Goal: Register for event/course

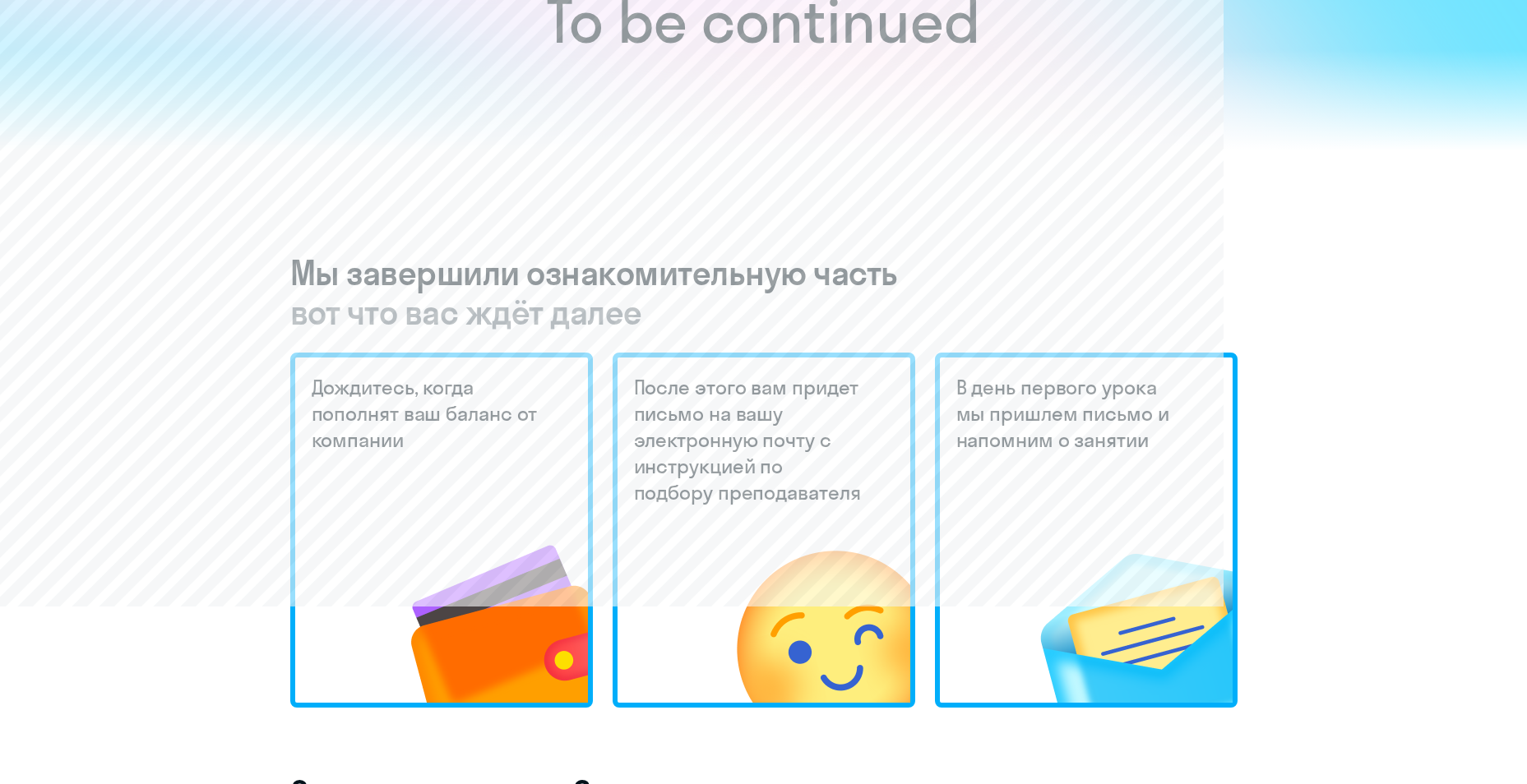
scroll to position [575, 0]
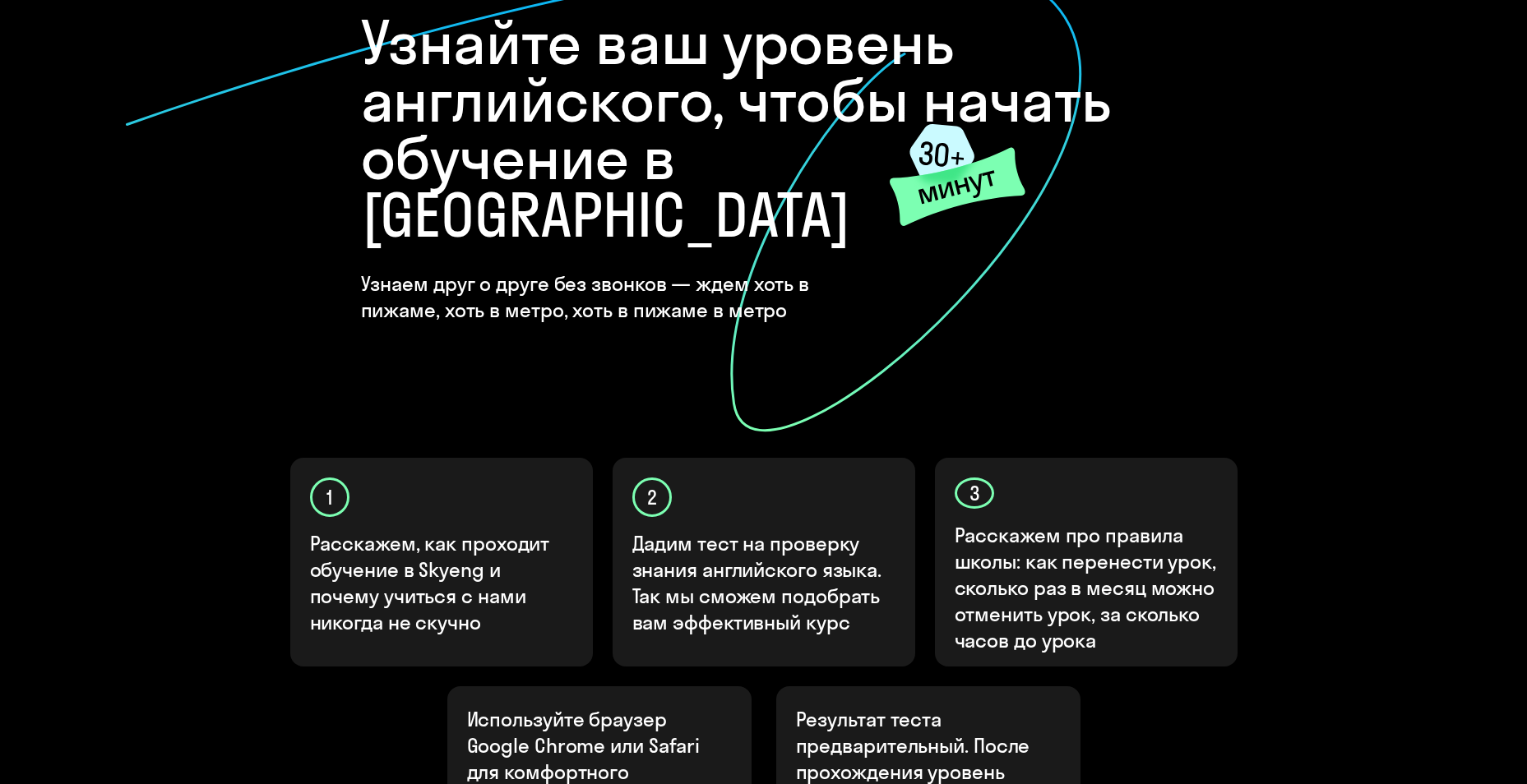
scroll to position [403, 0]
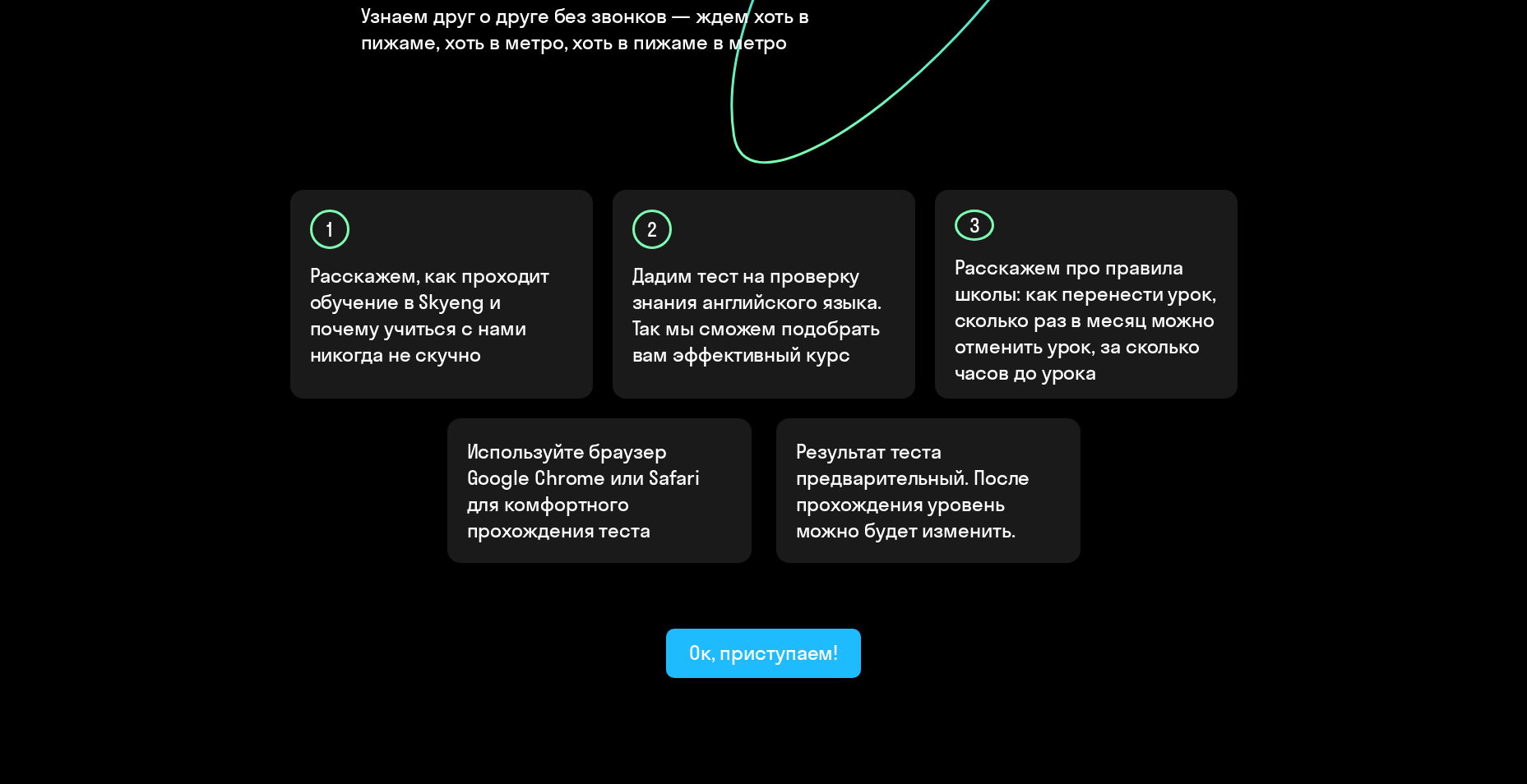
click at [761, 629] on button "Ок, приступаем!" at bounding box center [764, 653] width 196 height 49
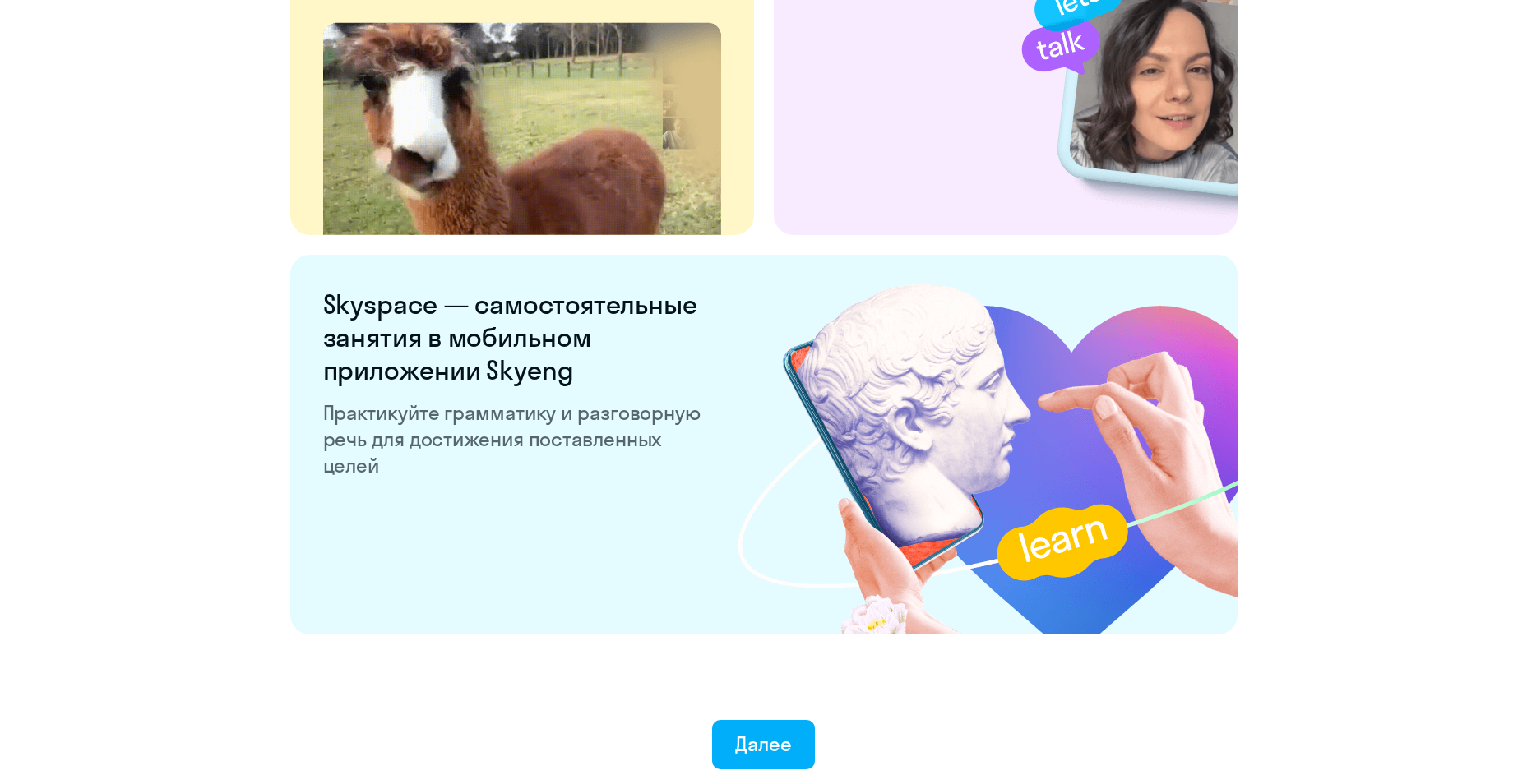
scroll to position [3025, 0]
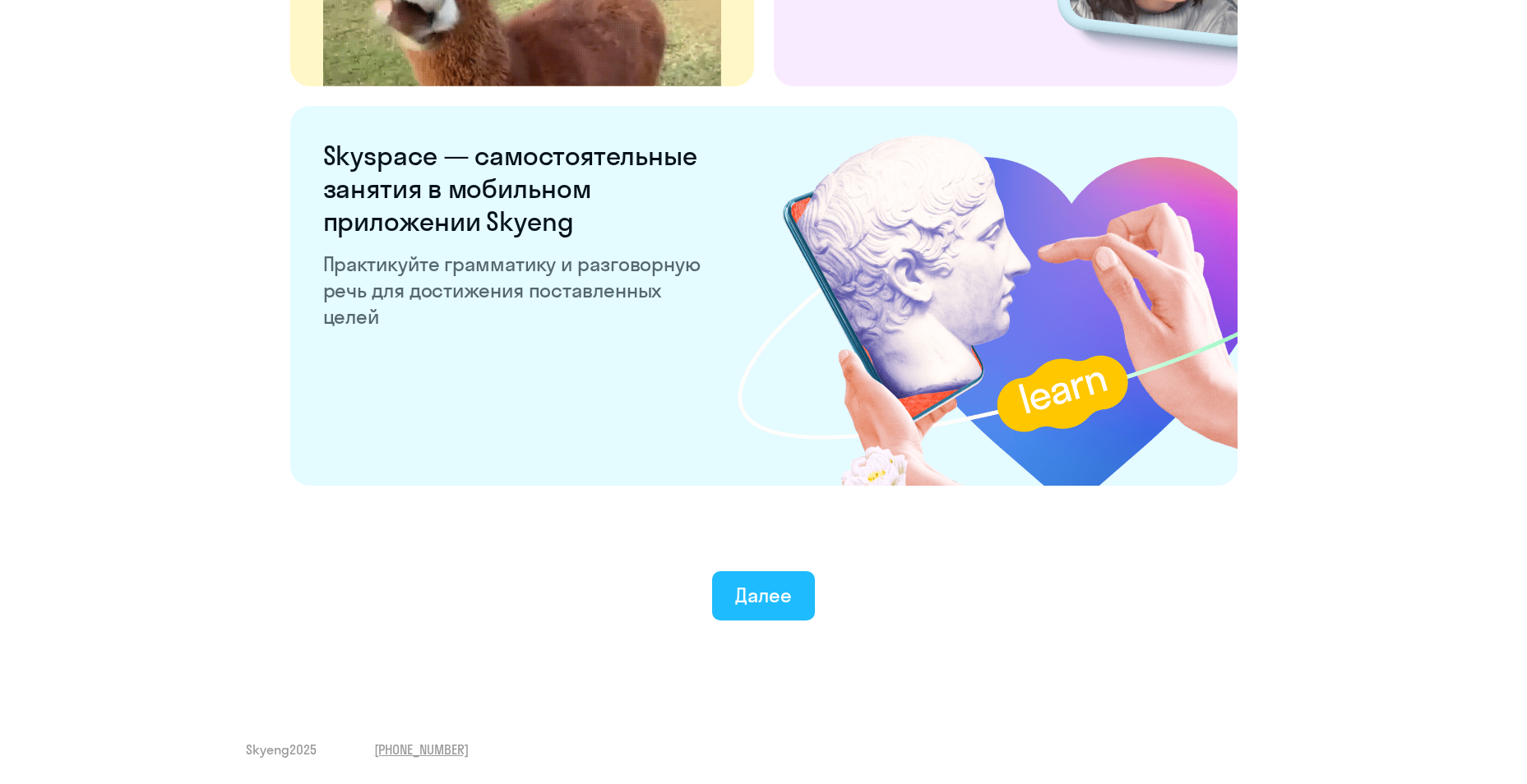
click at [796, 597] on button "Далее" at bounding box center [763, 595] width 102 height 49
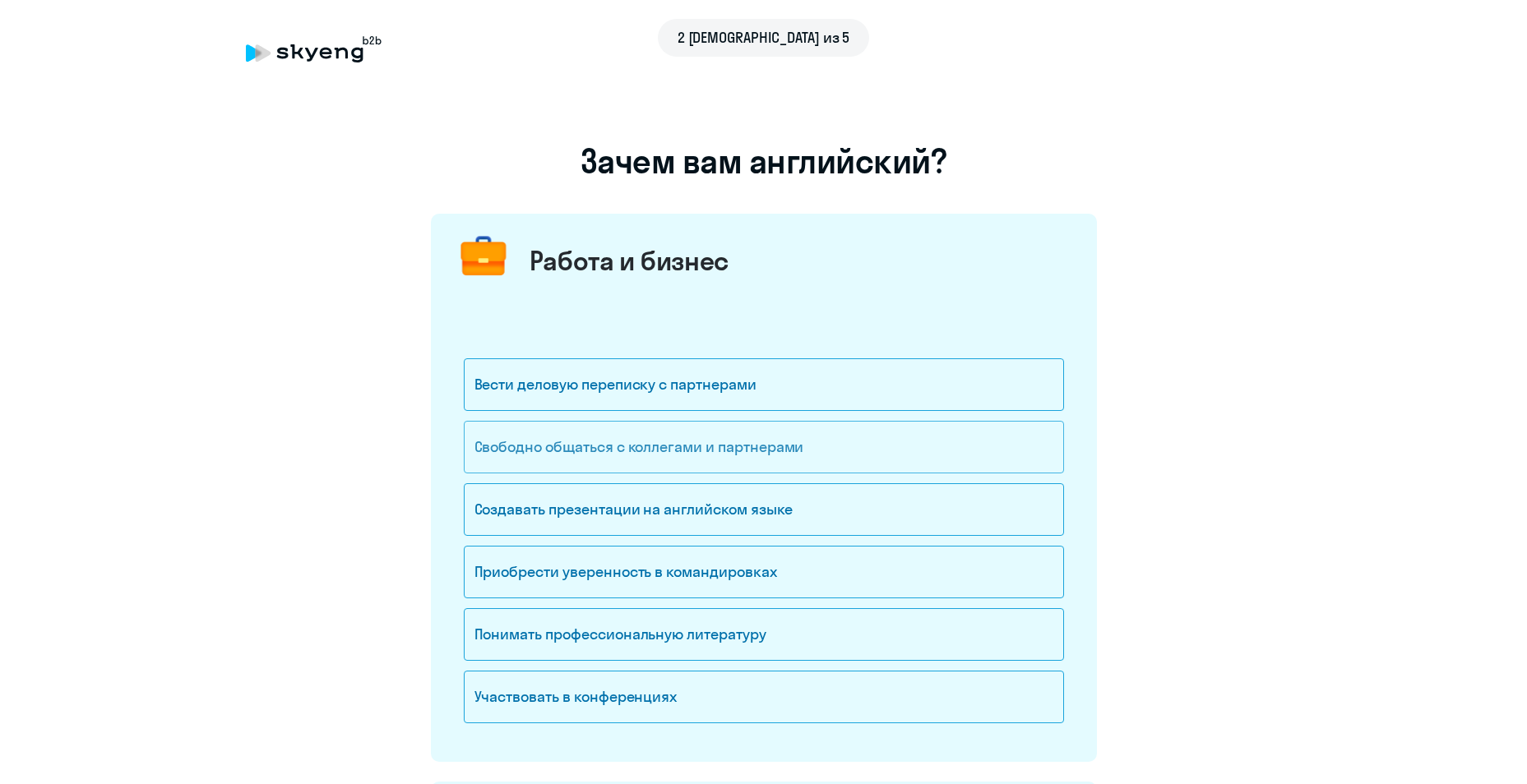
click at [866, 453] on div "Свободно общаться с коллегами и партнерами" at bounding box center [764, 447] width 600 height 52
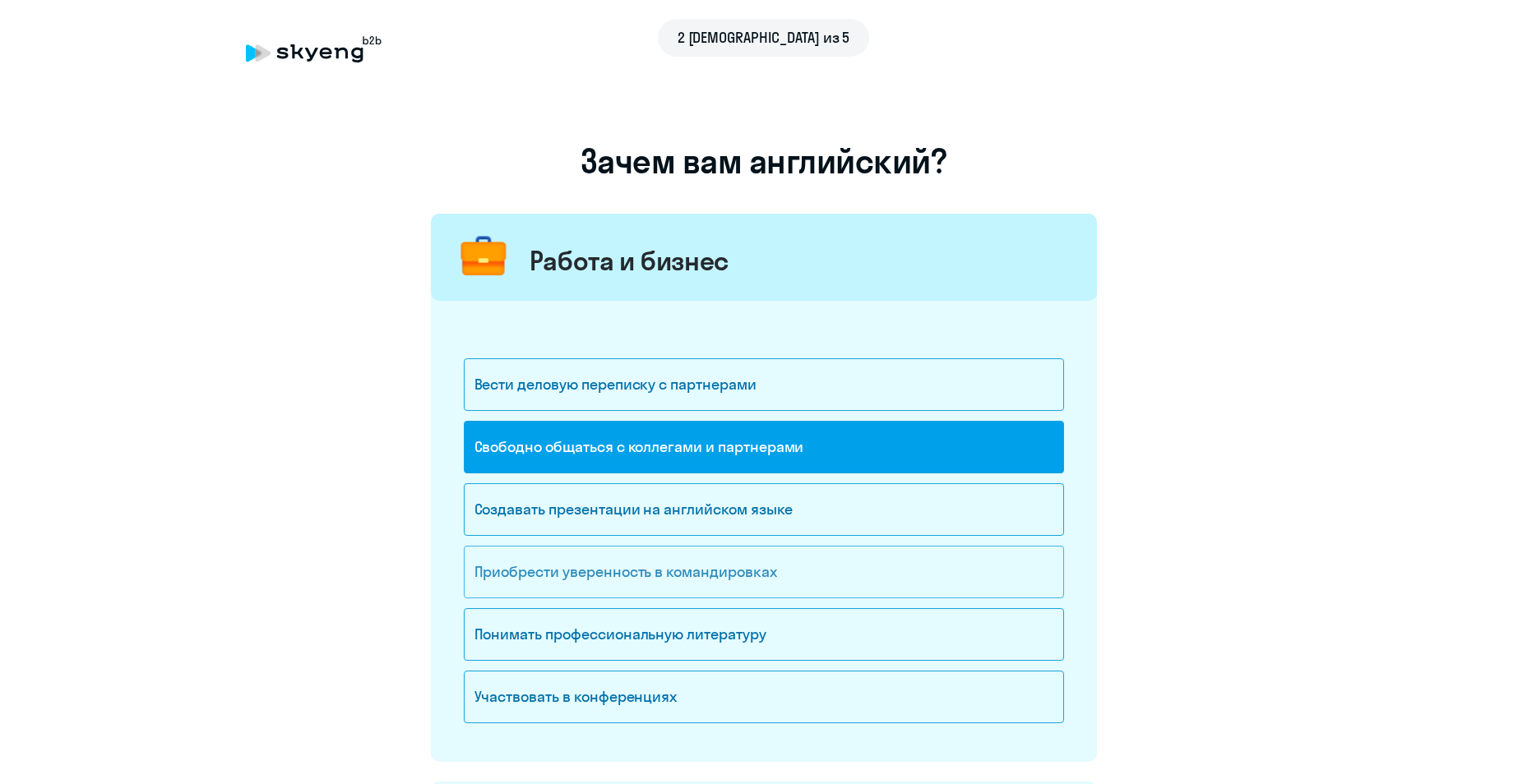
click at [749, 588] on div "Приобрести уверенность в командировках" at bounding box center [764, 572] width 600 height 52
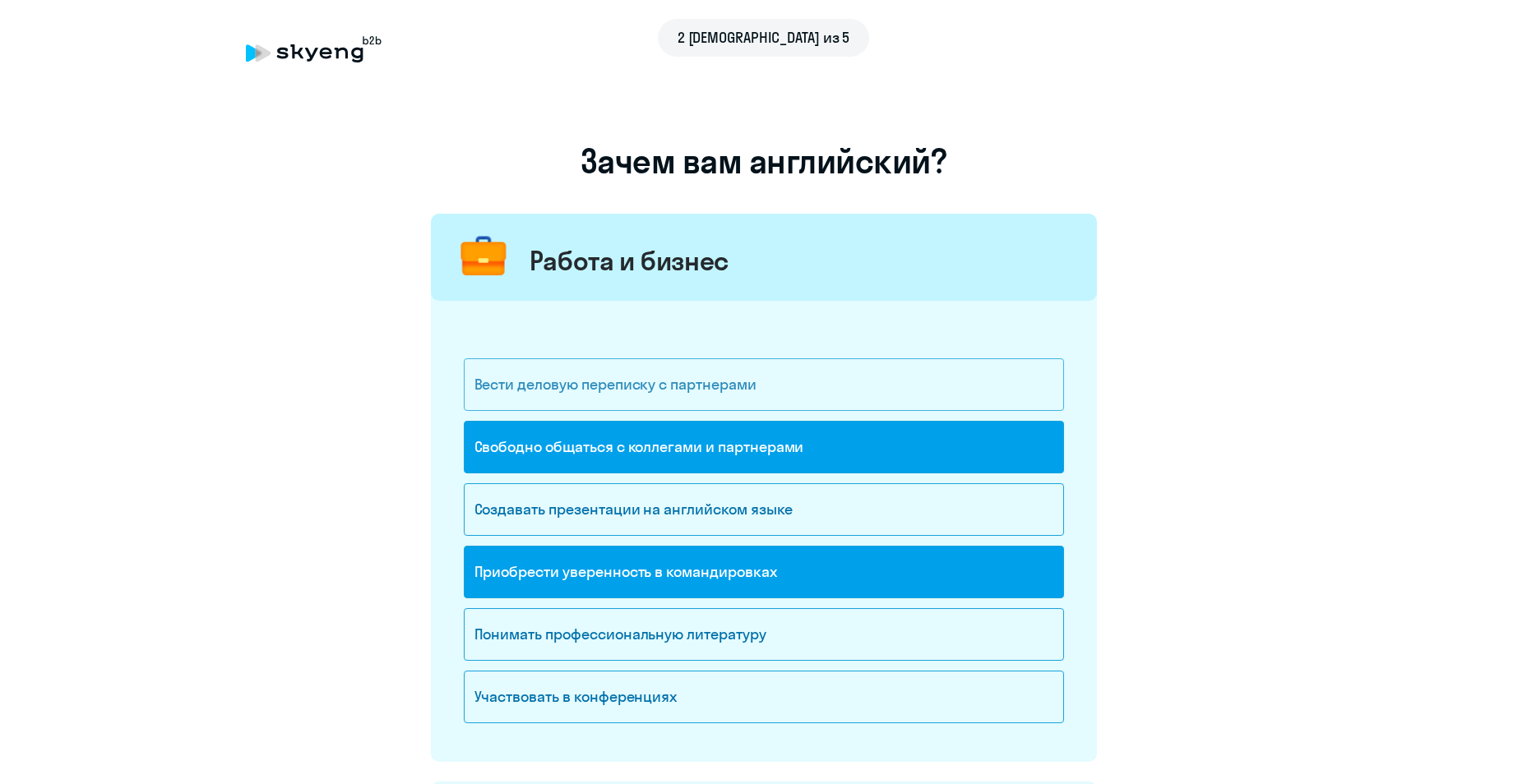
click at [745, 398] on div "Вести деловую переписку с партнерами" at bounding box center [764, 385] width 600 height 52
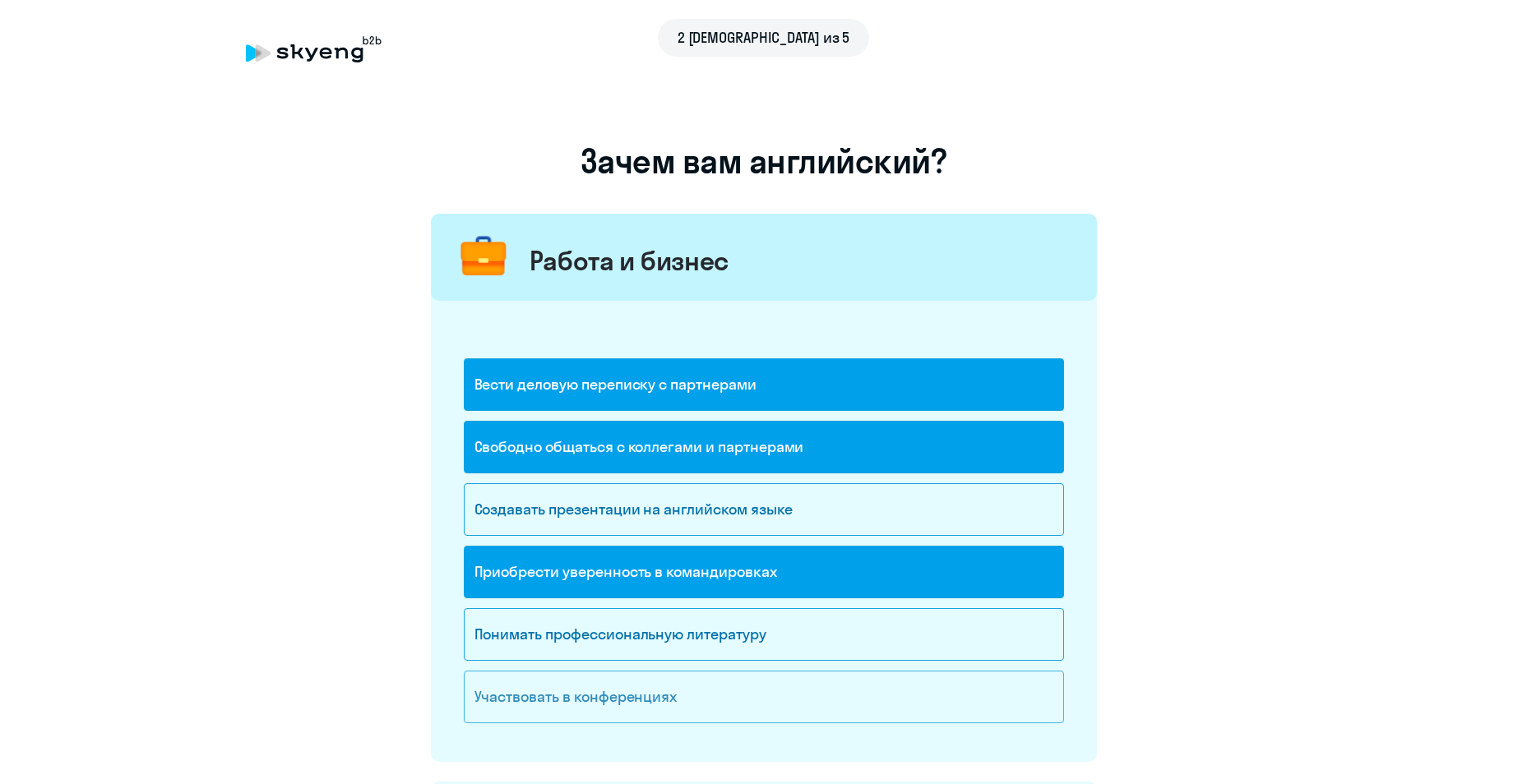
click at [566, 717] on div "Участвовать в конференциях" at bounding box center [764, 697] width 600 height 52
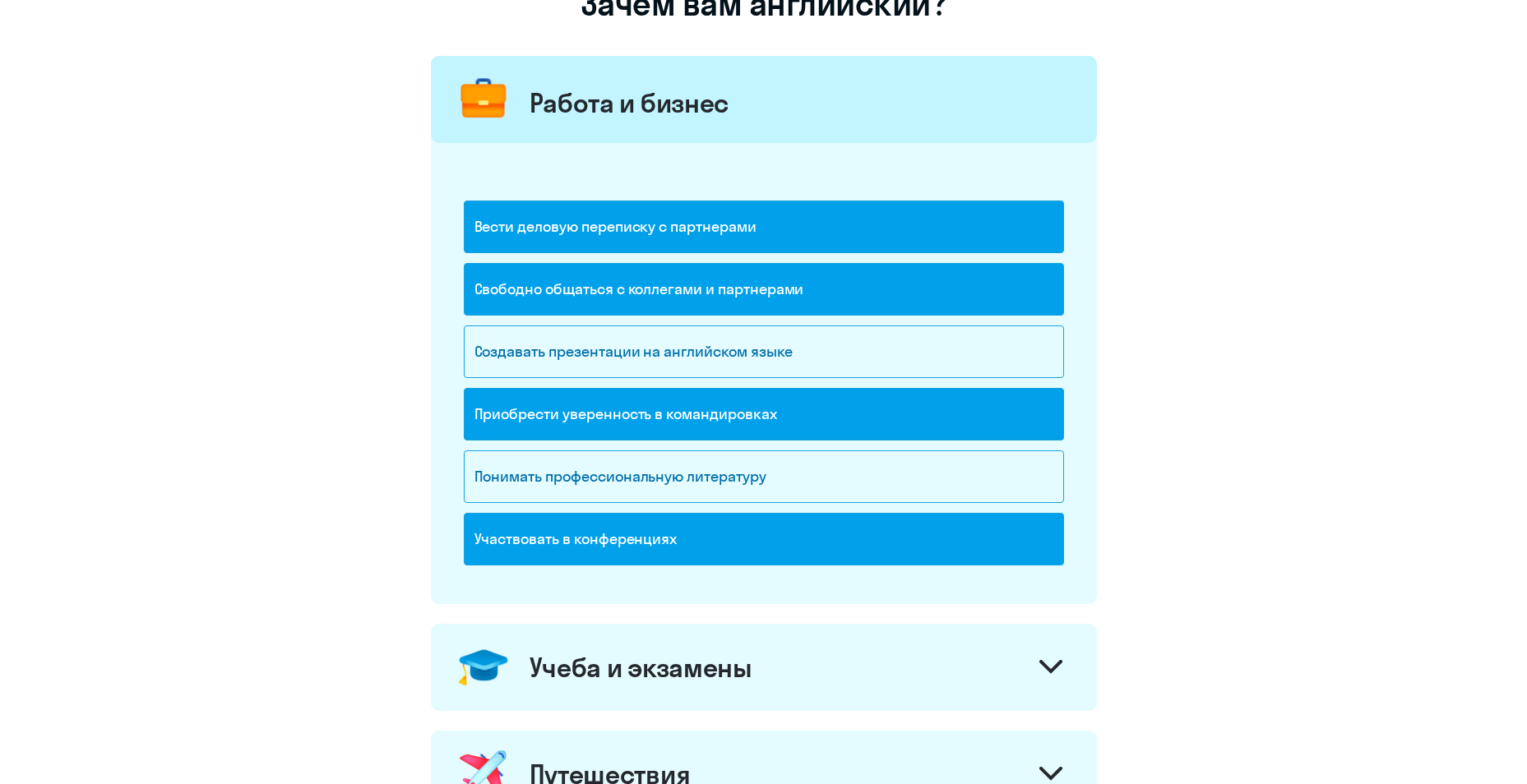
scroll to position [165, 0]
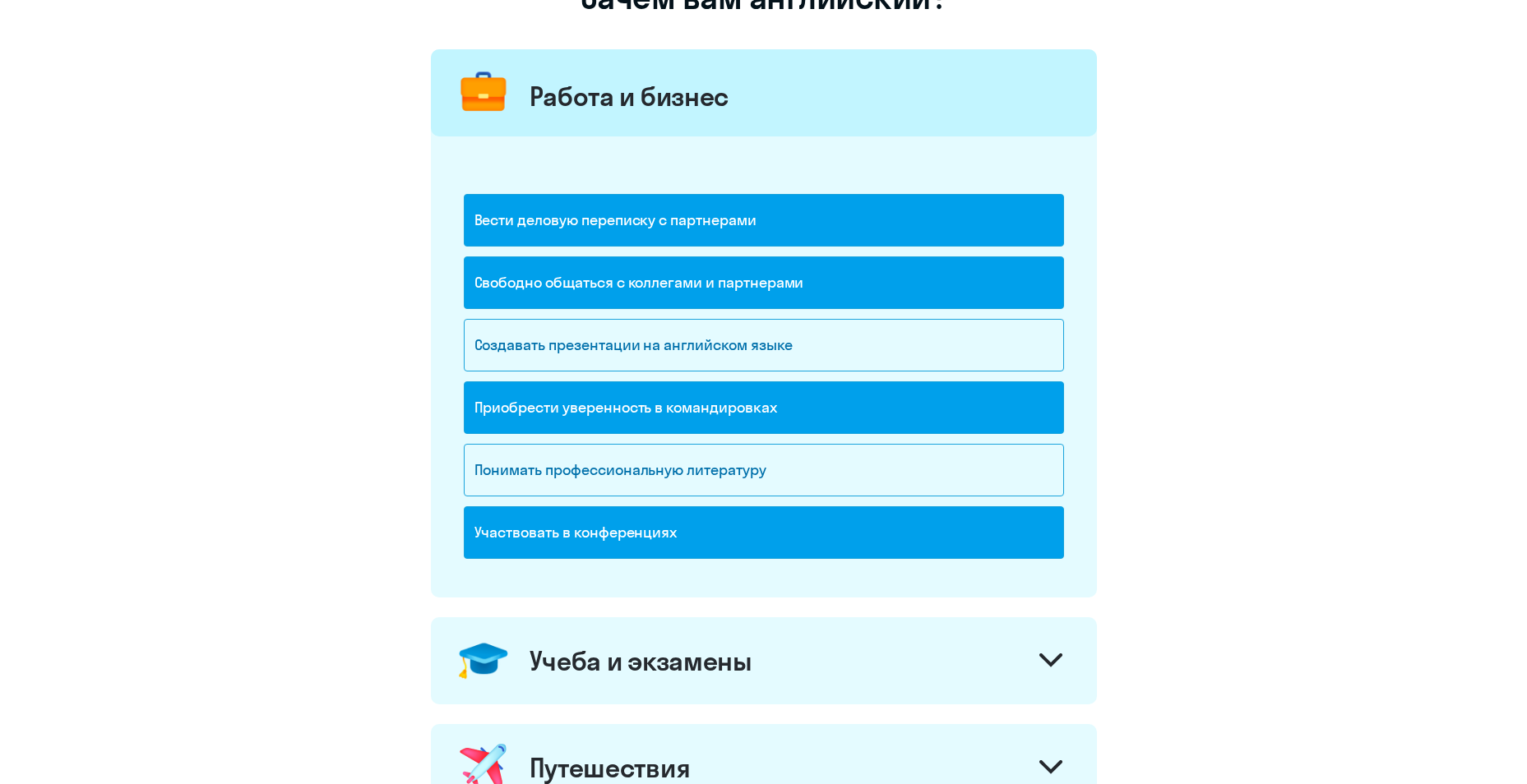
click at [609, 543] on div "Участвовать в конференциях" at bounding box center [764, 532] width 600 height 52
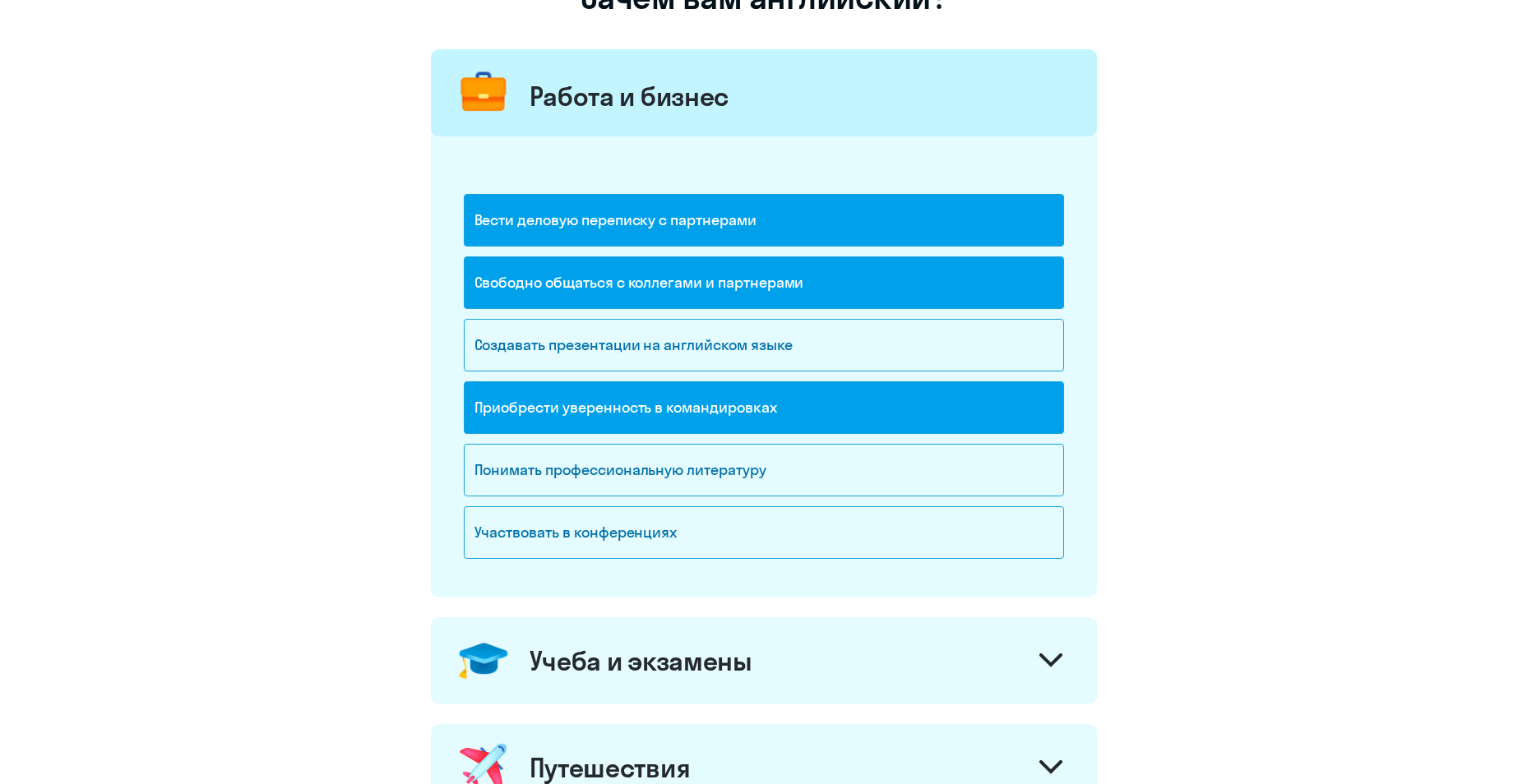
click at [610, 659] on div "Учеба и экзамены" at bounding box center [641, 661] width 223 height 33
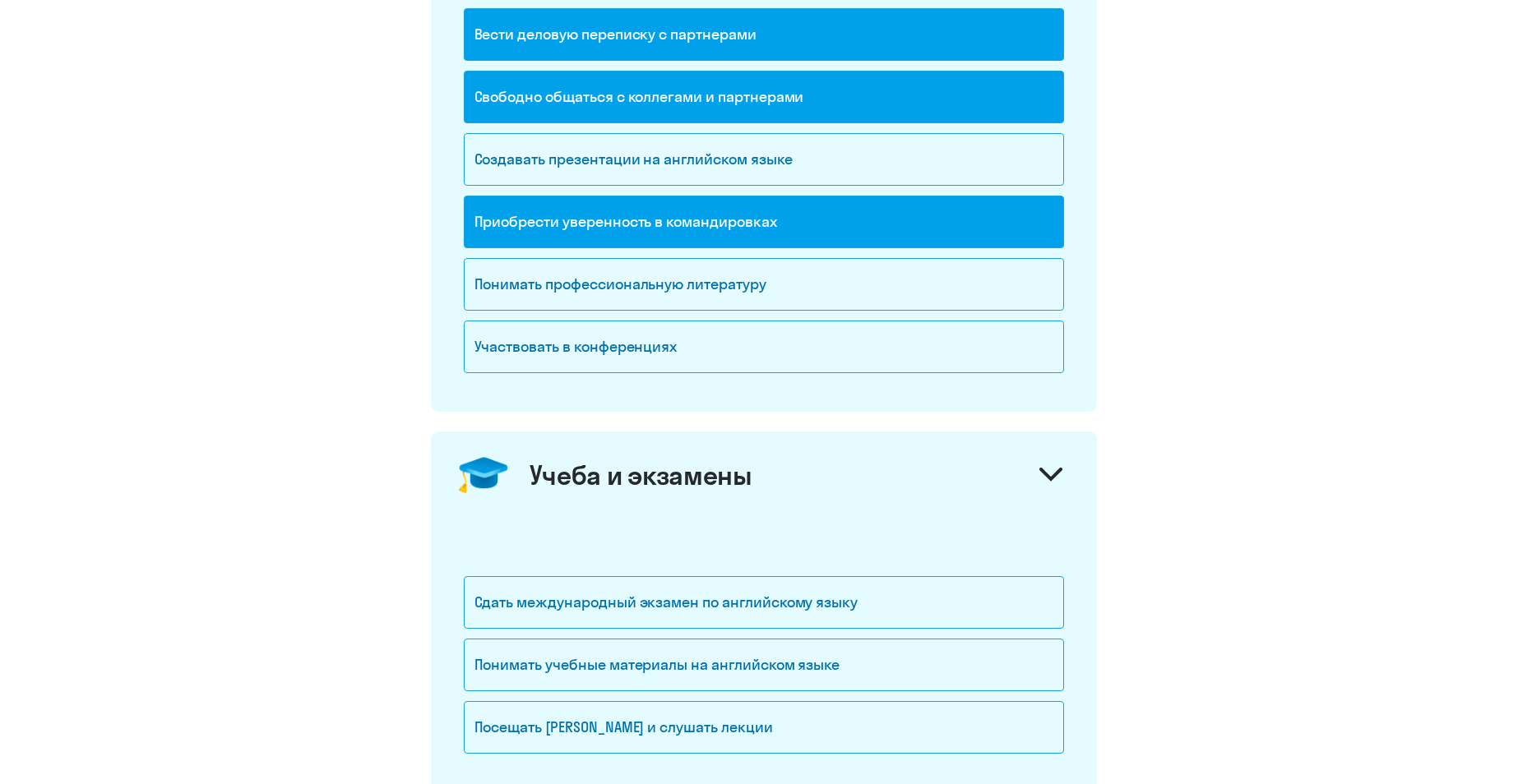
scroll to position [494, 0]
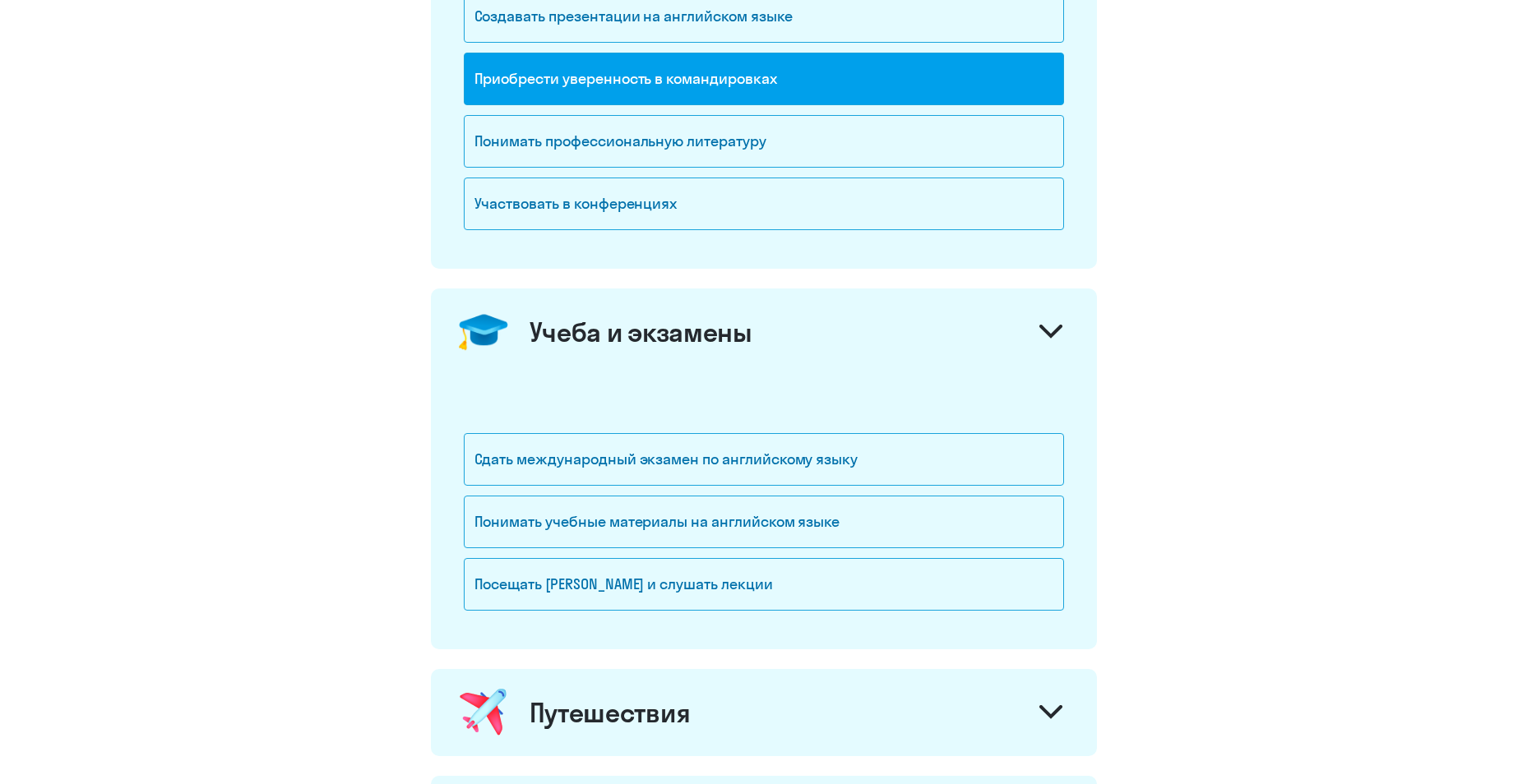
click at [643, 725] on div "Путешествия" at bounding box center [610, 712] width 162 height 33
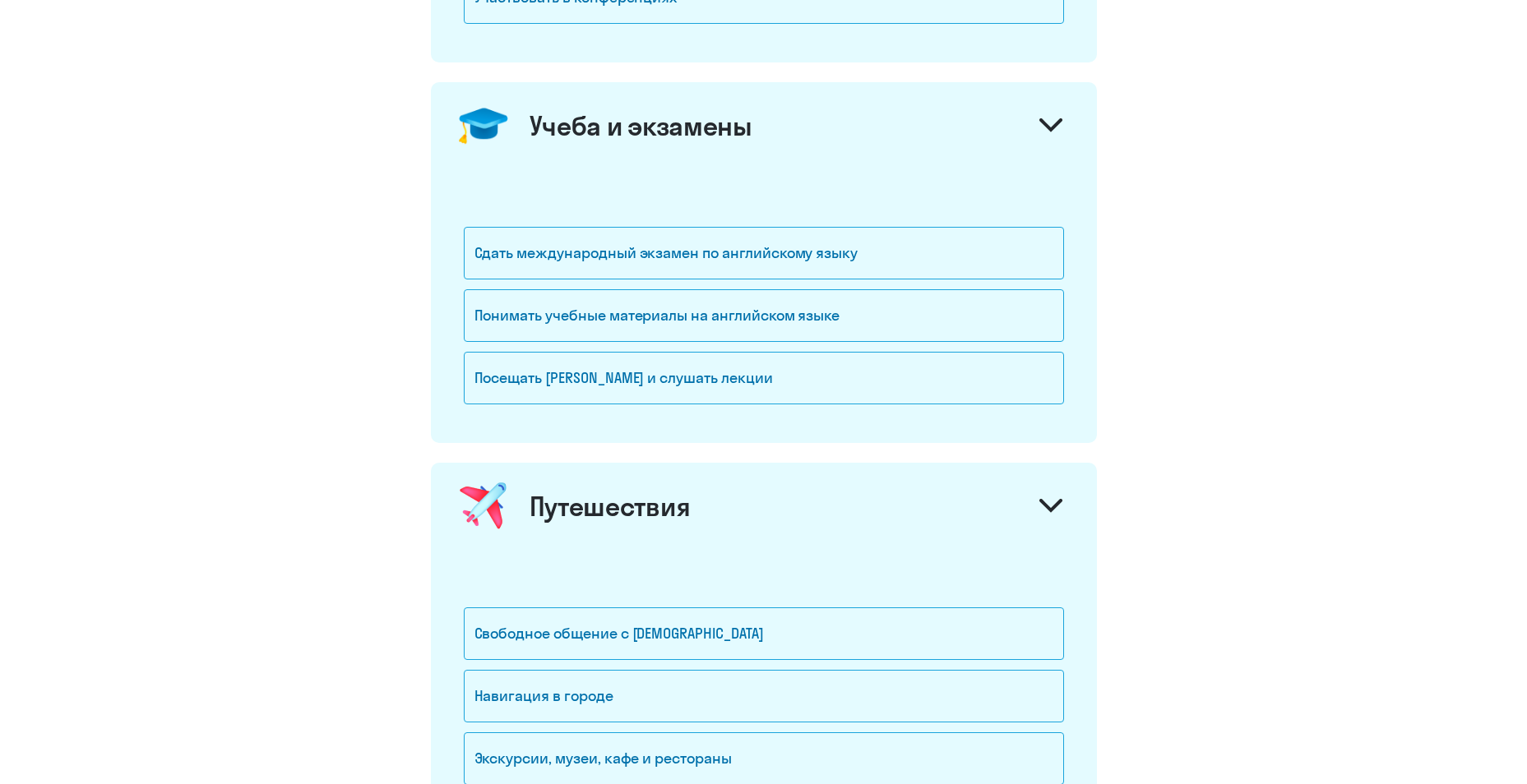
scroll to position [904, 0]
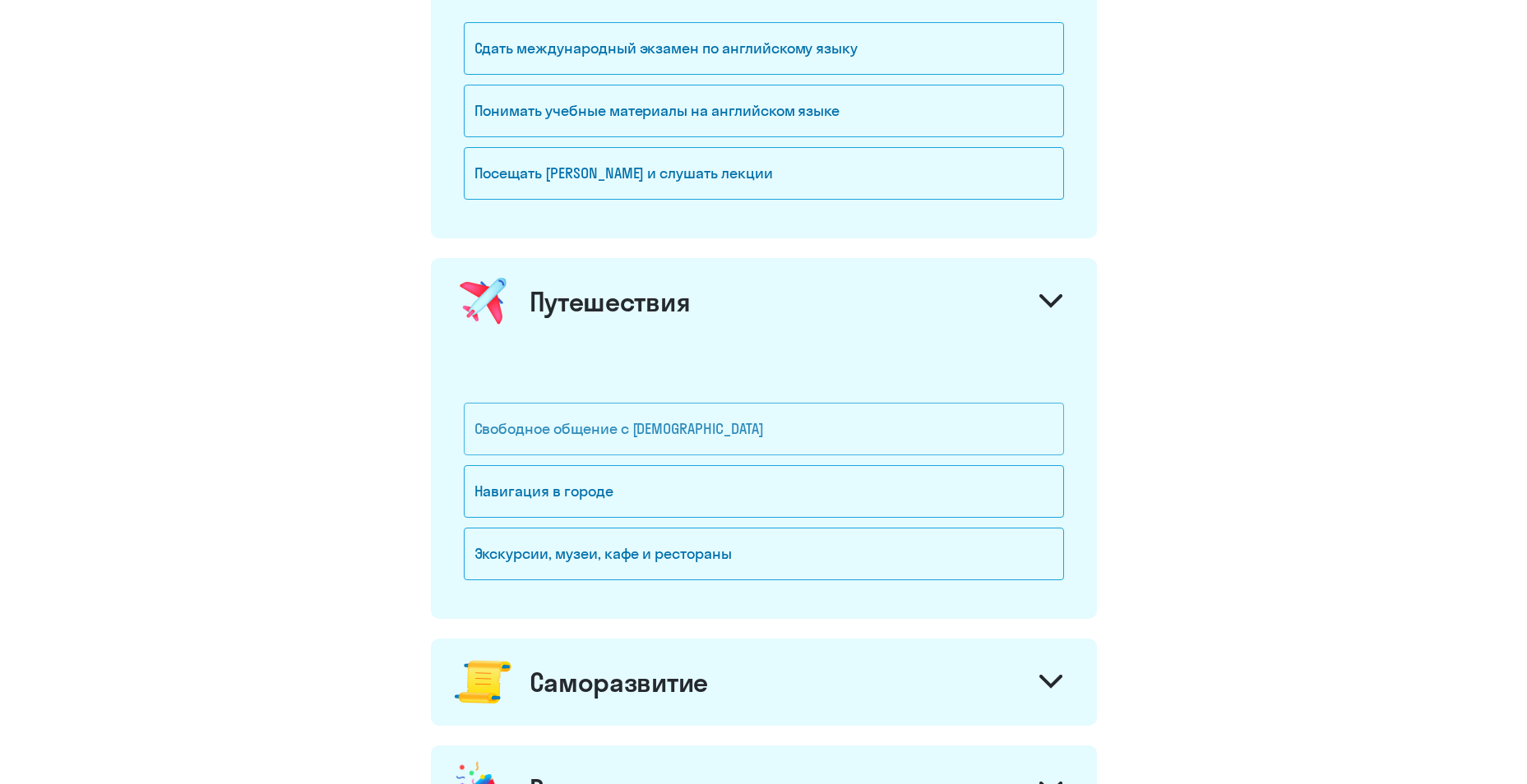
click at [611, 427] on div "Свободное общение с [DEMOGRAPHIC_DATA]" at bounding box center [764, 429] width 600 height 52
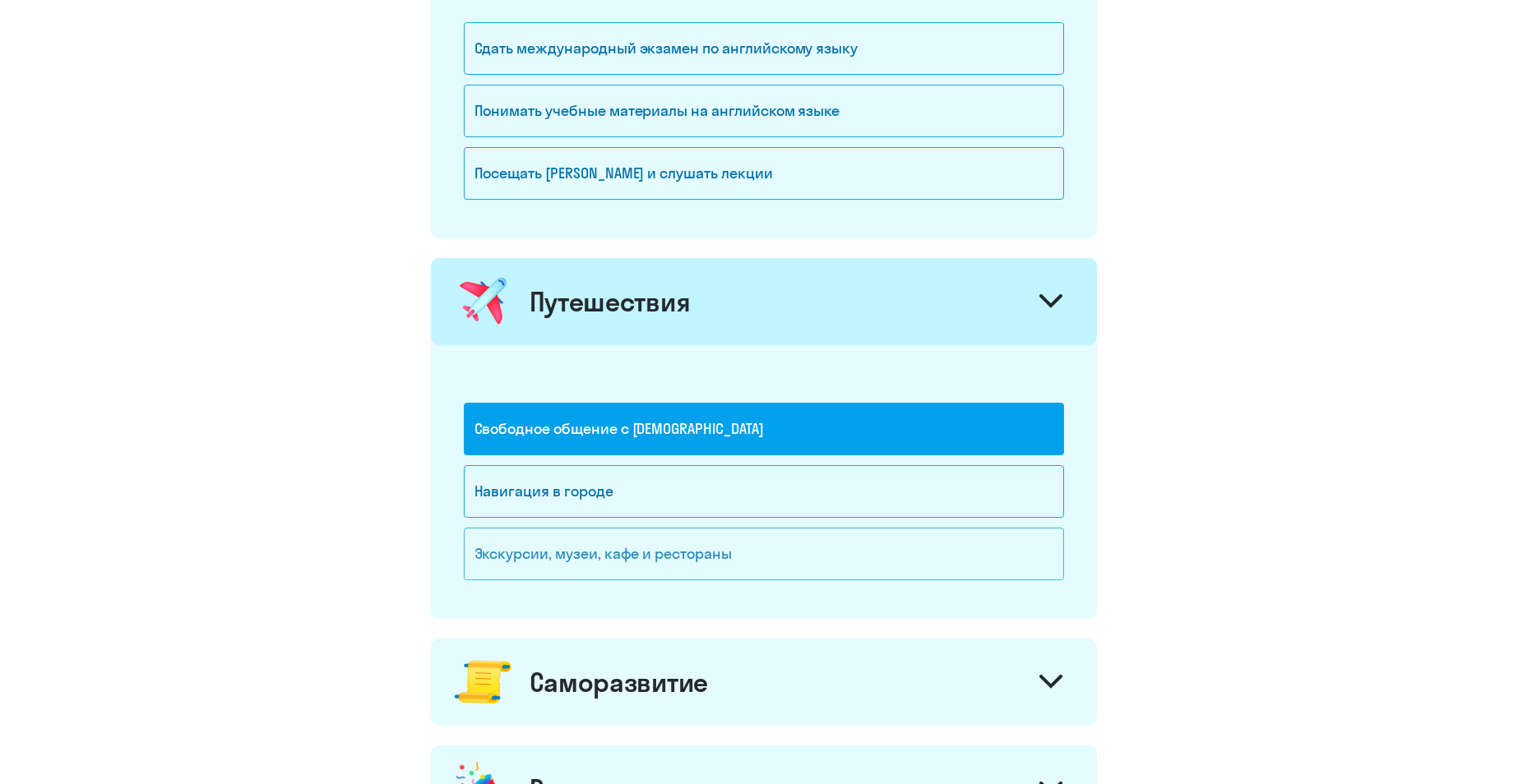
click at [666, 543] on div "Экскурсии, музеи, кафе и рестораны" at bounding box center [764, 553] width 600 height 52
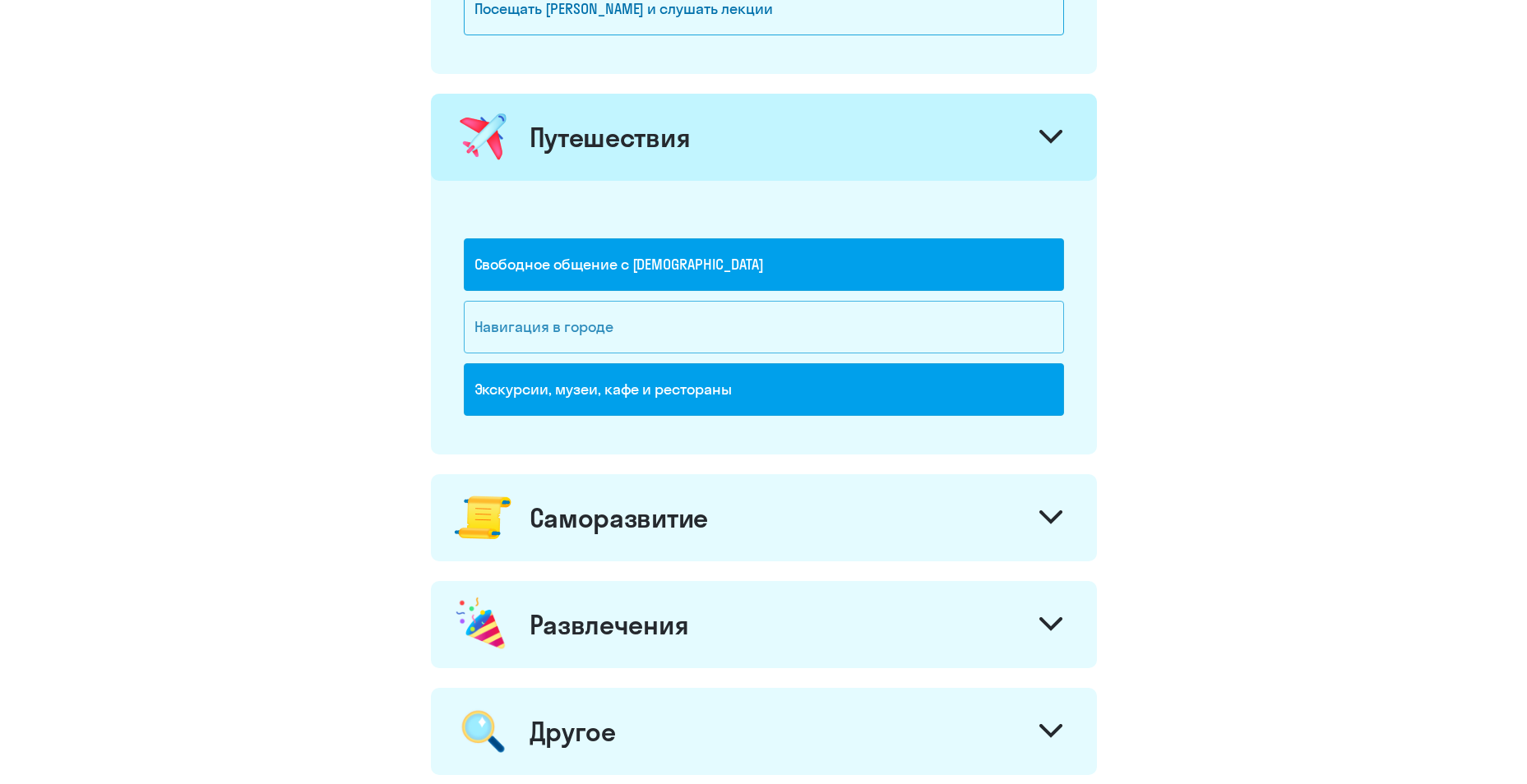
click at [653, 498] on div "Саморазвитие" at bounding box center [764, 518] width 666 height 87
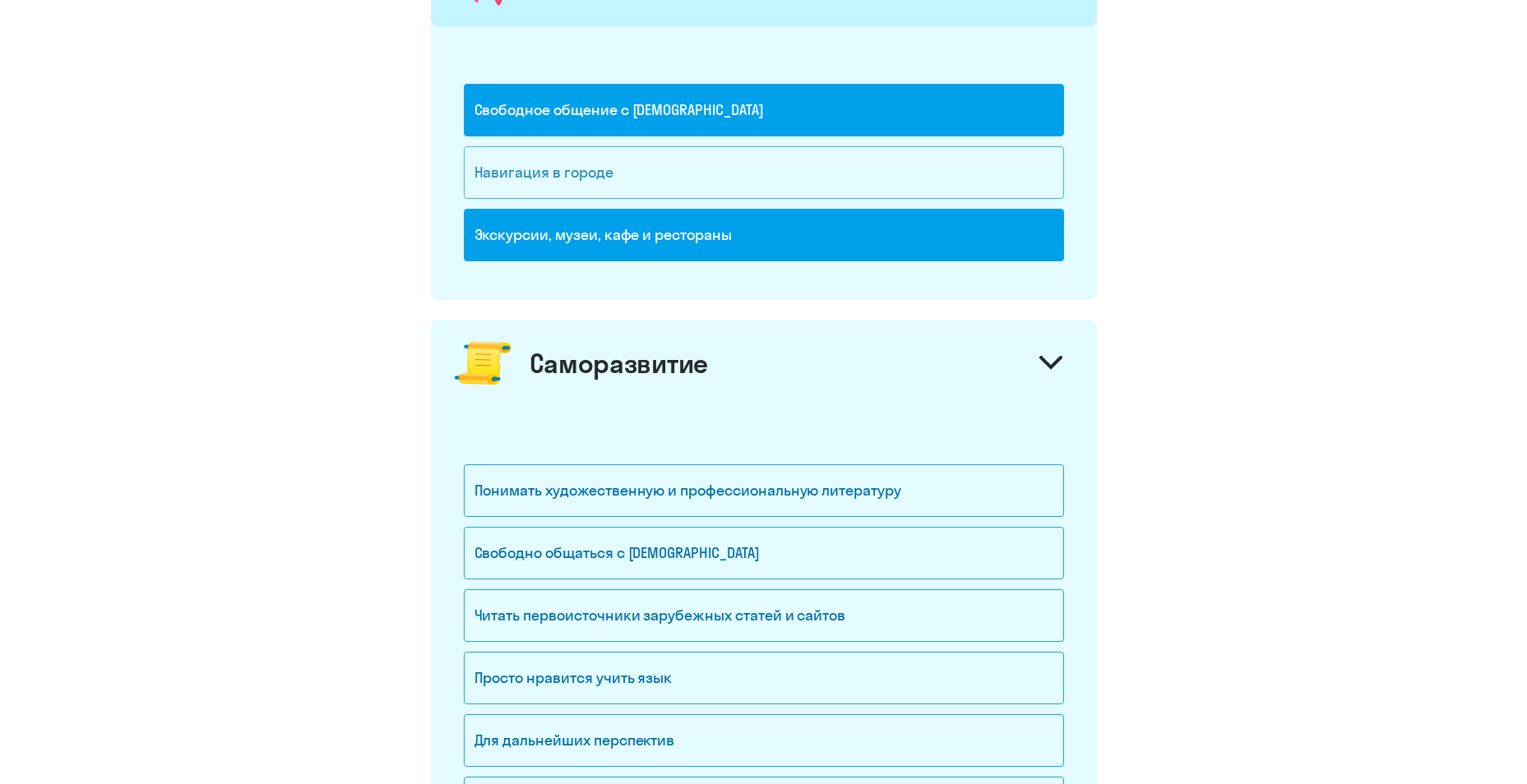
scroll to position [1233, 0]
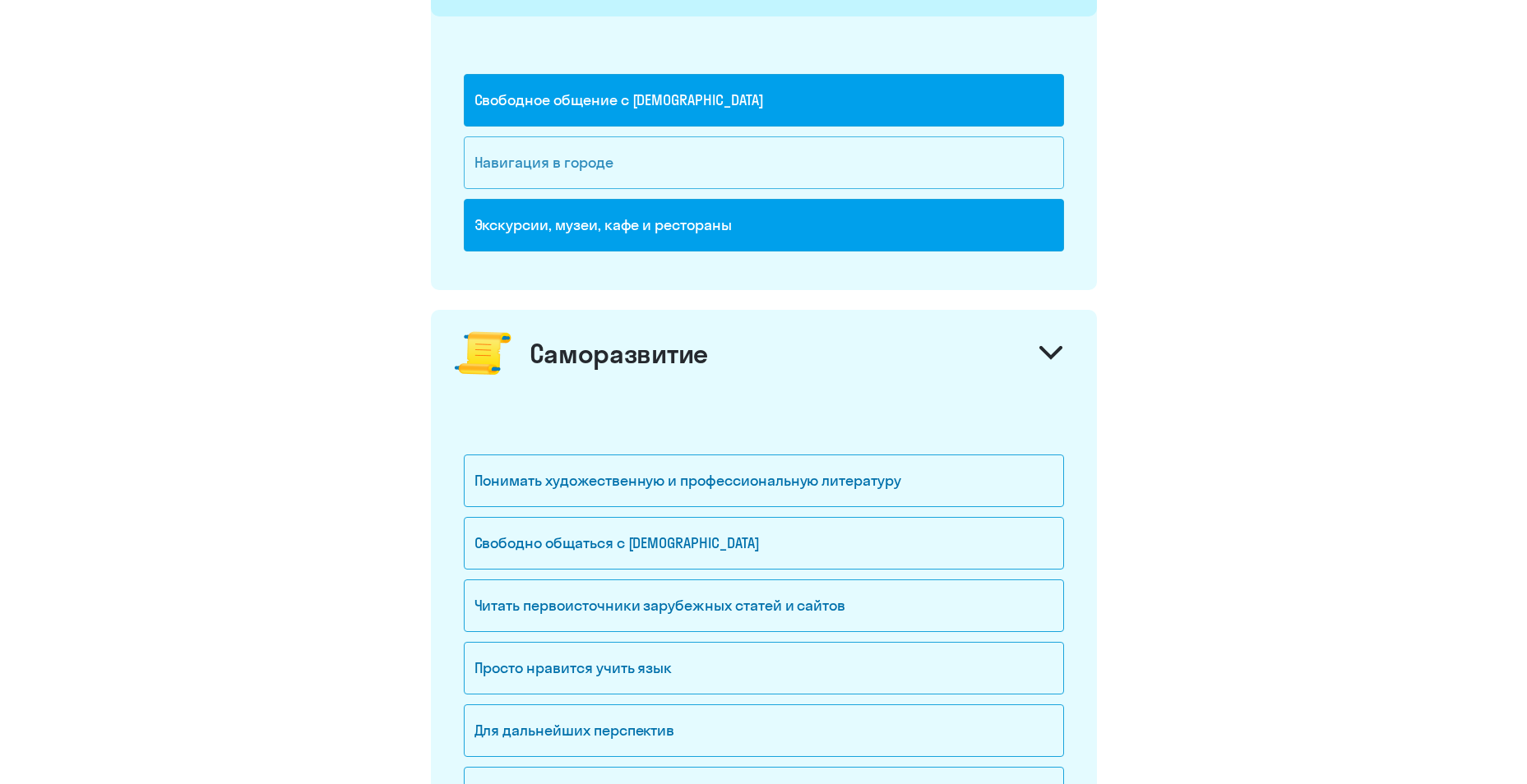
click at [653, 498] on div "Понимать художественную и профессиональную литературу" at bounding box center [764, 480] width 600 height 52
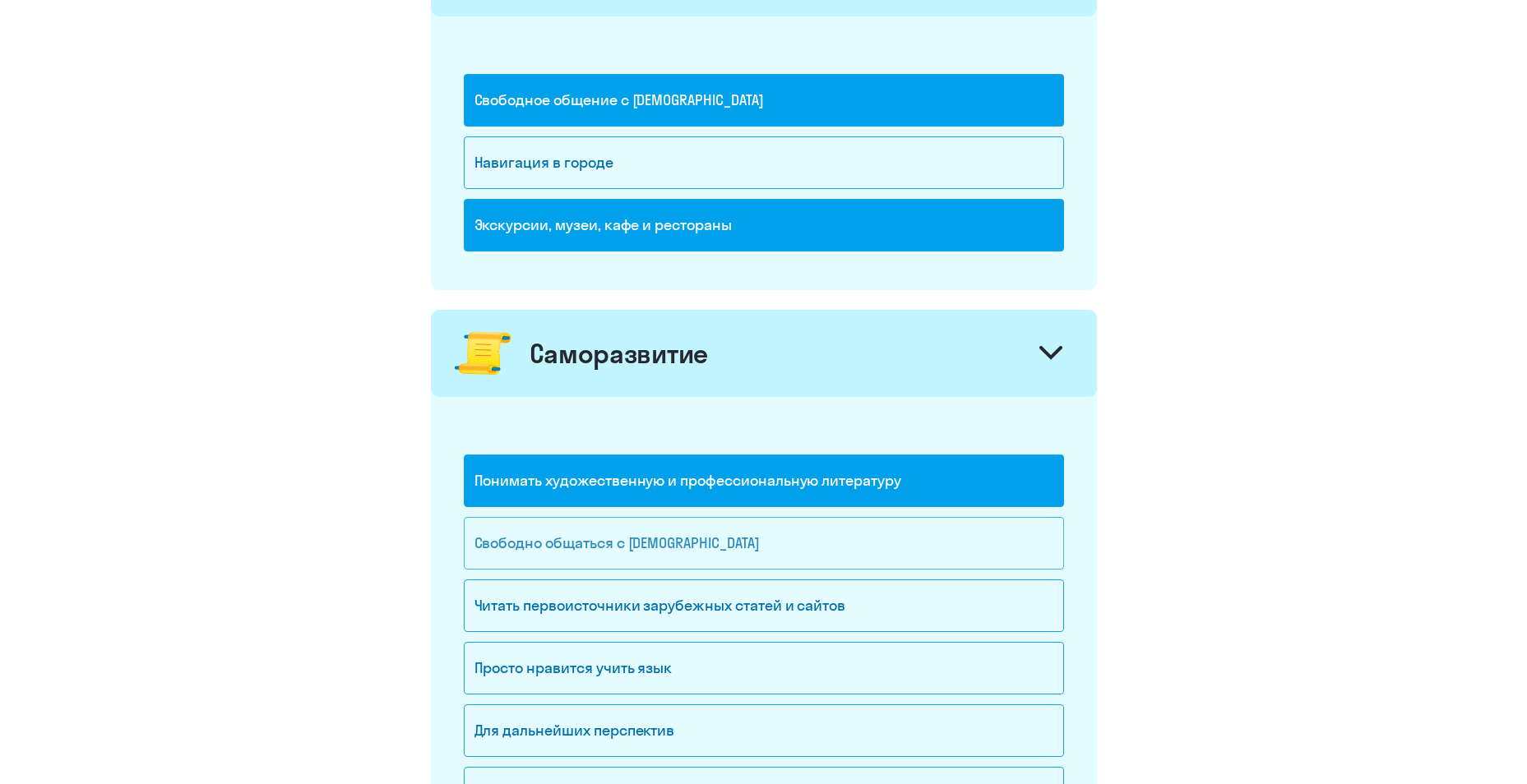
click at [646, 543] on div "Свободно общаться с [DEMOGRAPHIC_DATA]" at bounding box center [764, 543] width 600 height 52
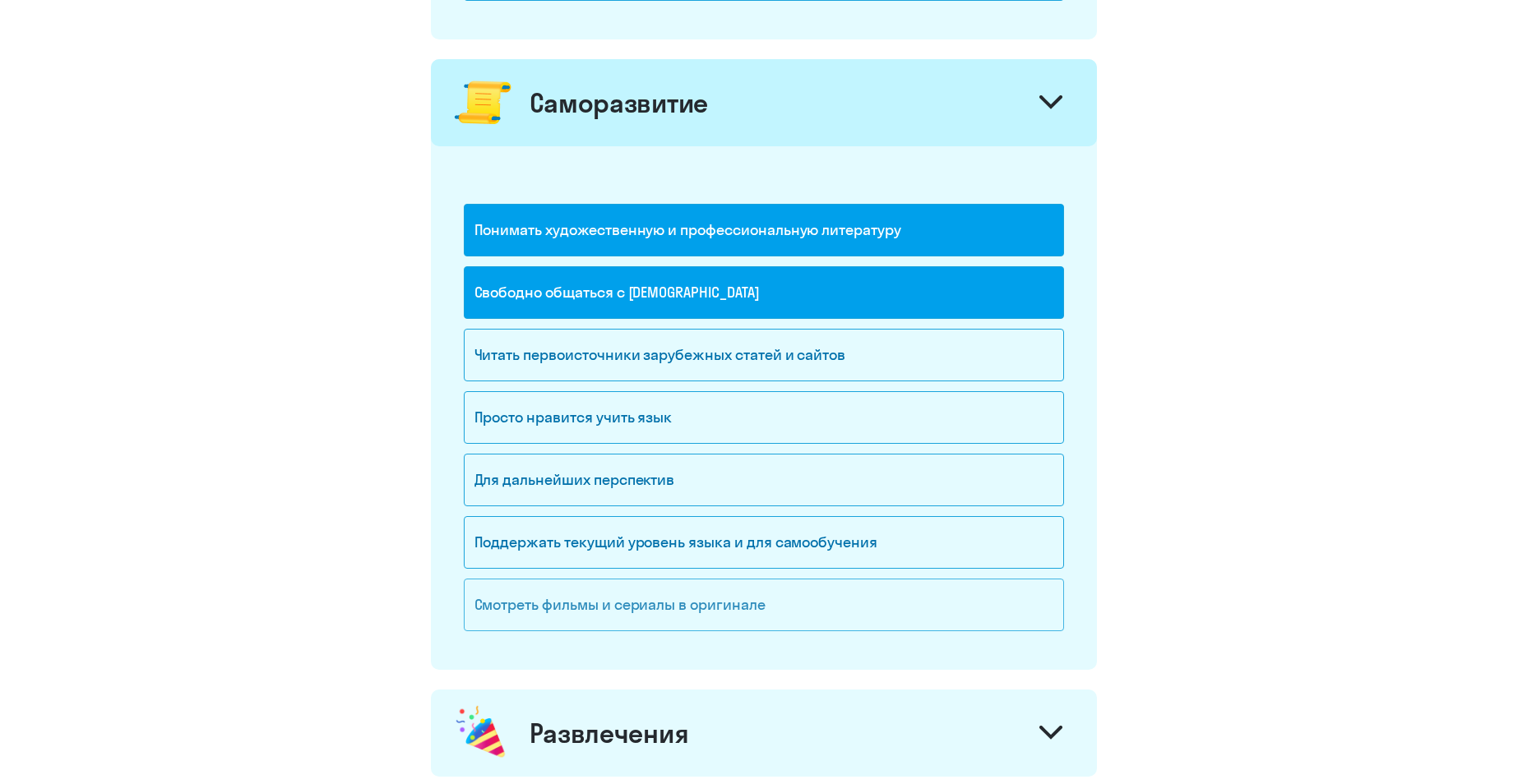
scroll to position [1561, 0]
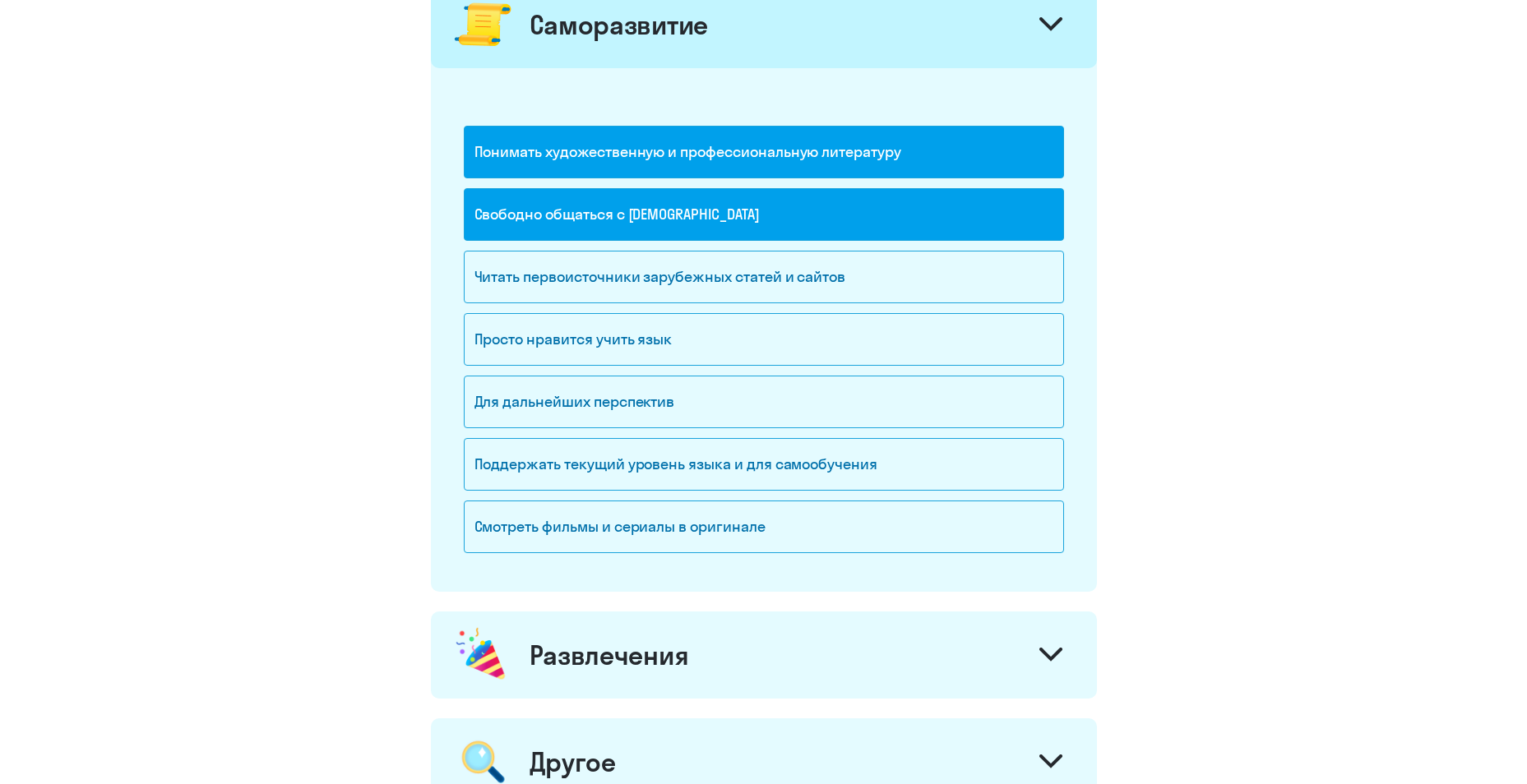
click at [624, 652] on div "Развлечения" at bounding box center [609, 655] width 160 height 33
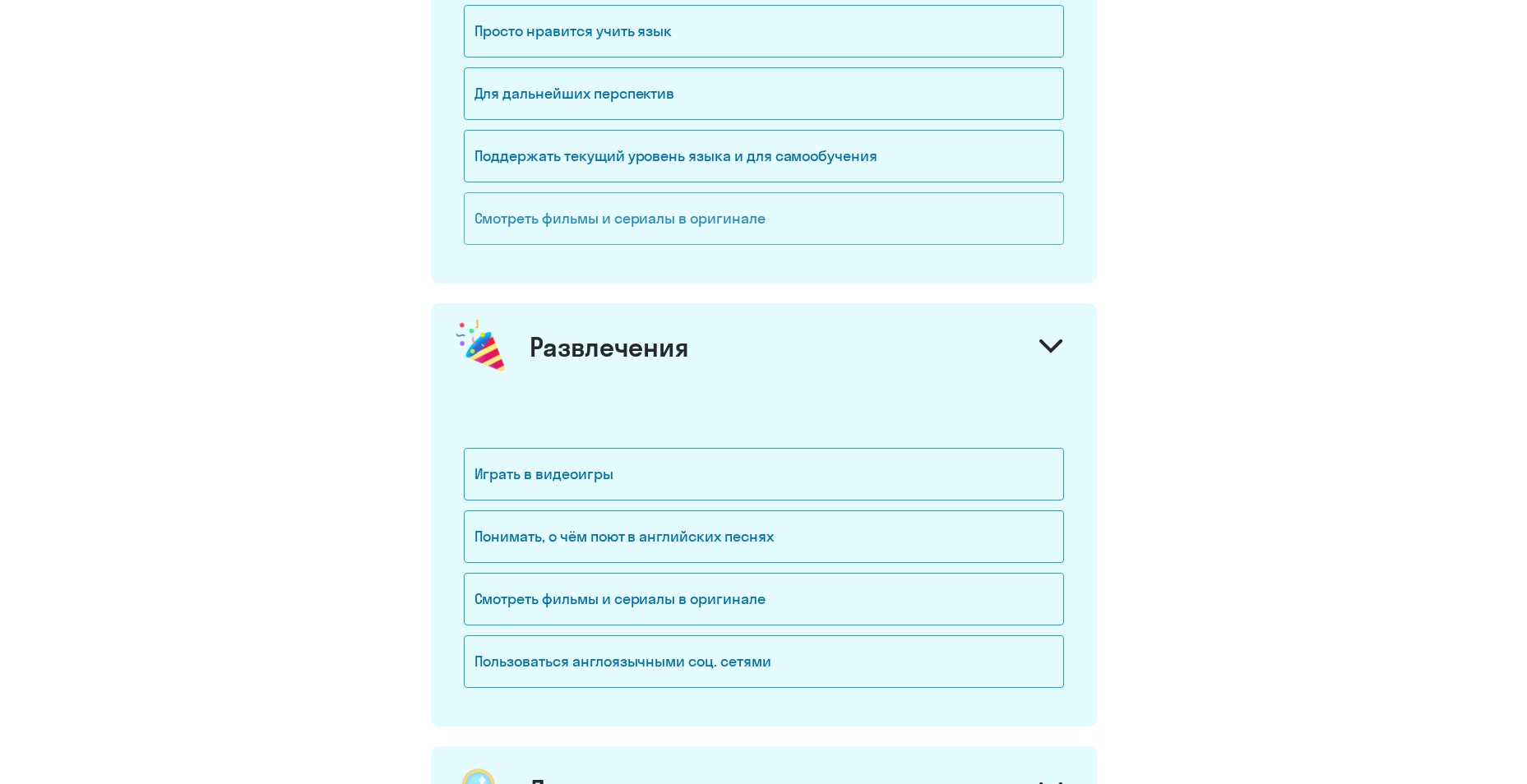
scroll to position [1972, 0]
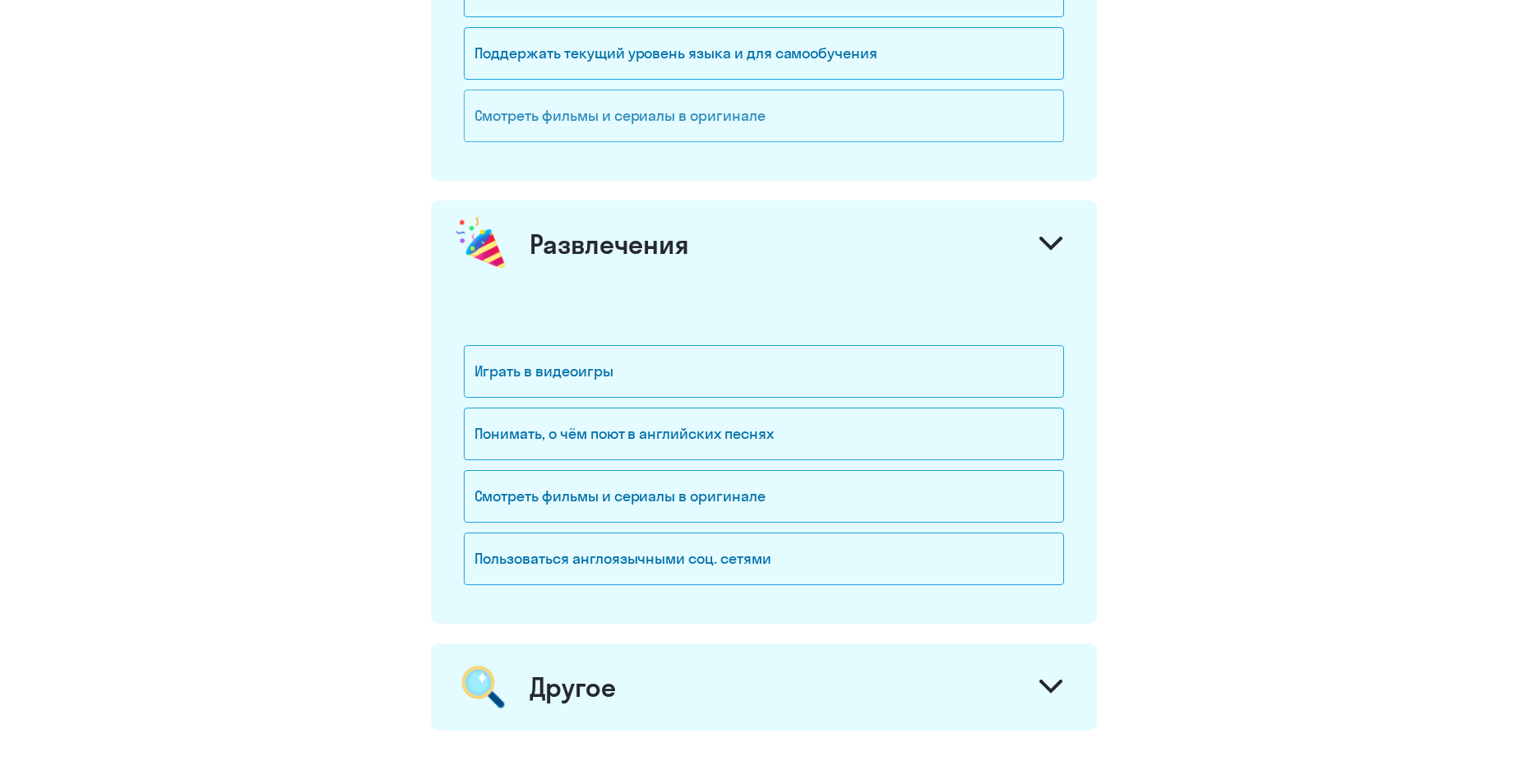
click at [698, 141] on div "Смотреть фильмы и сериалы в оригинале" at bounding box center [764, 116] width 600 height 52
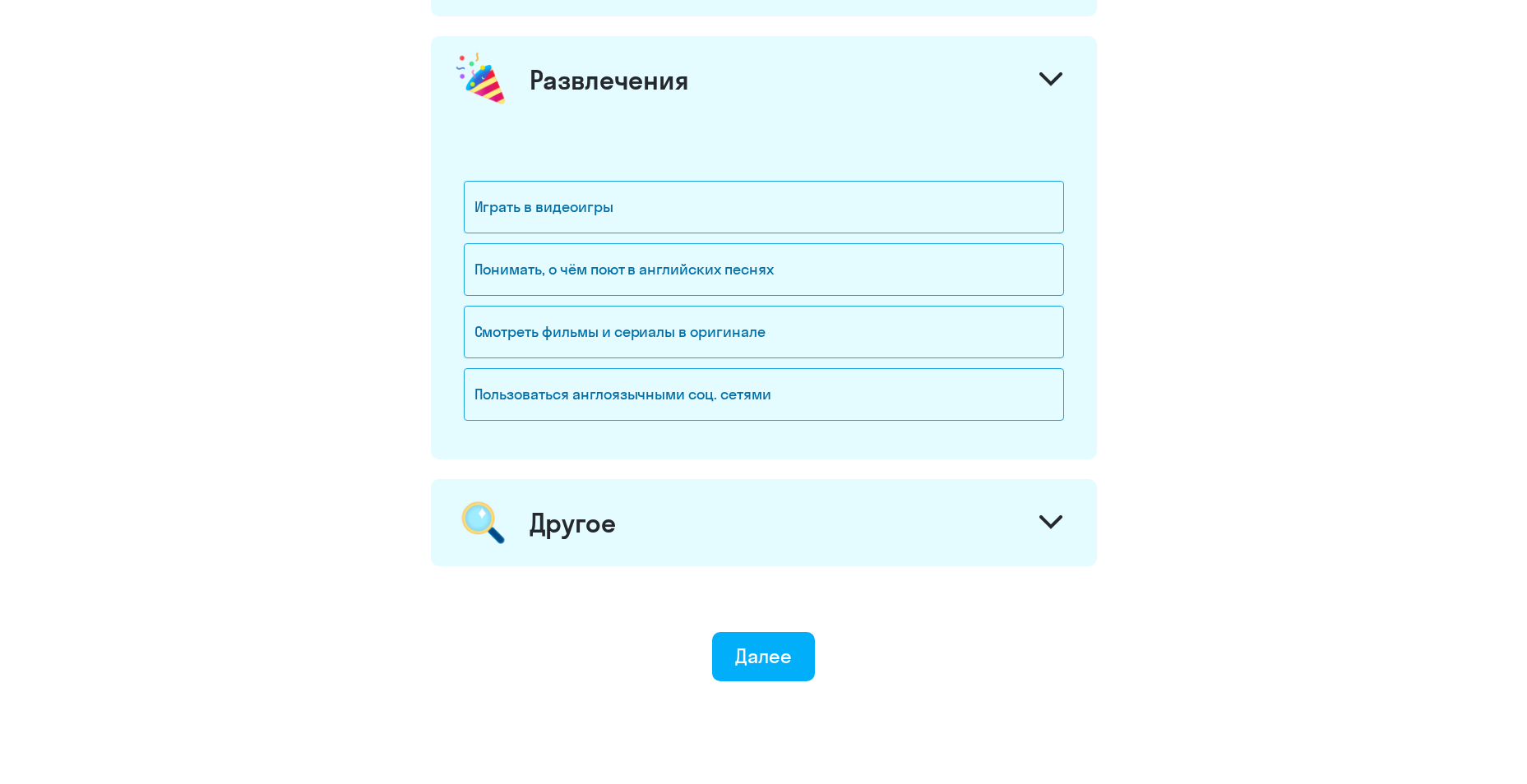
click at [638, 525] on div "Другое" at bounding box center [764, 523] width 666 height 87
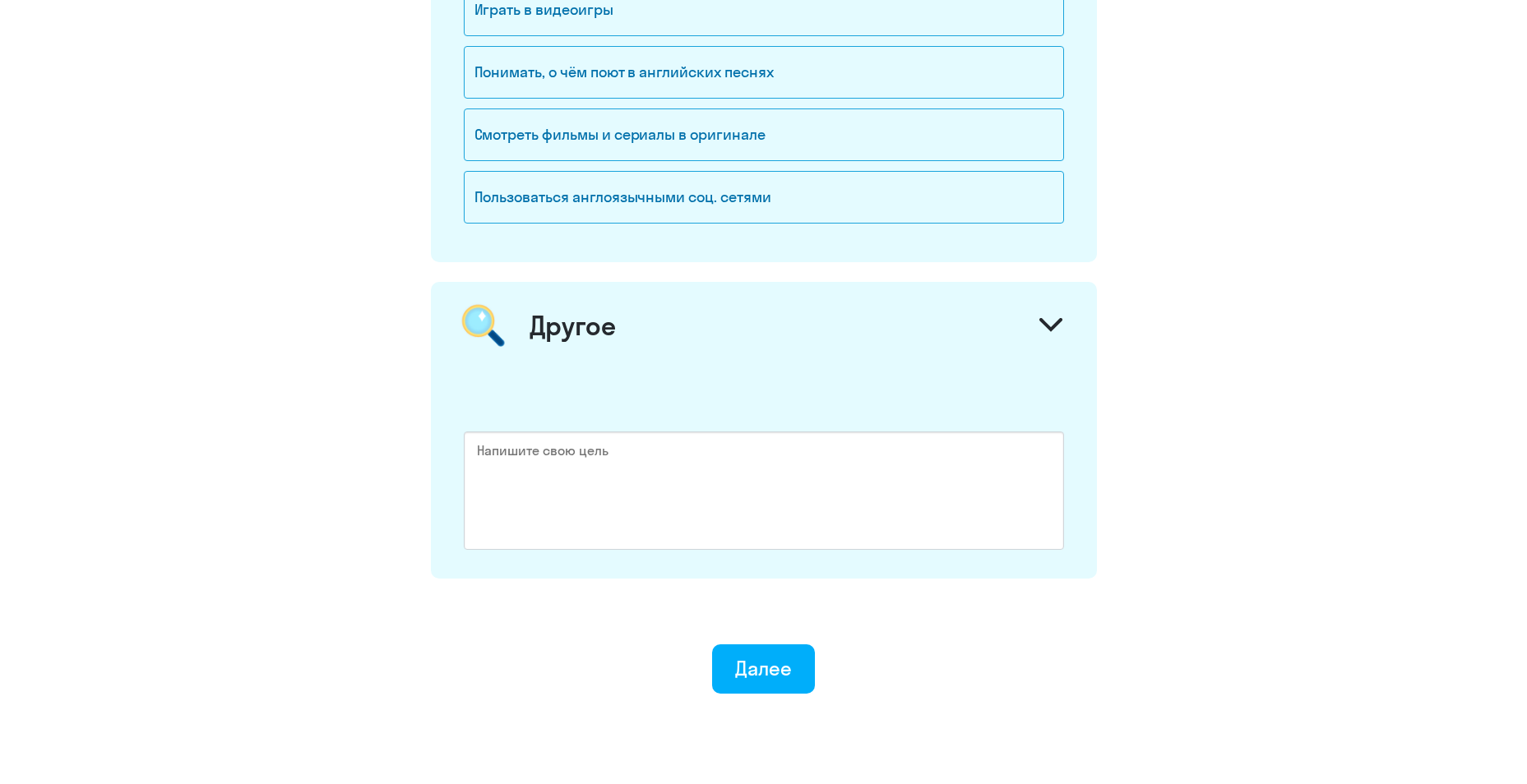
scroll to position [2401, 0]
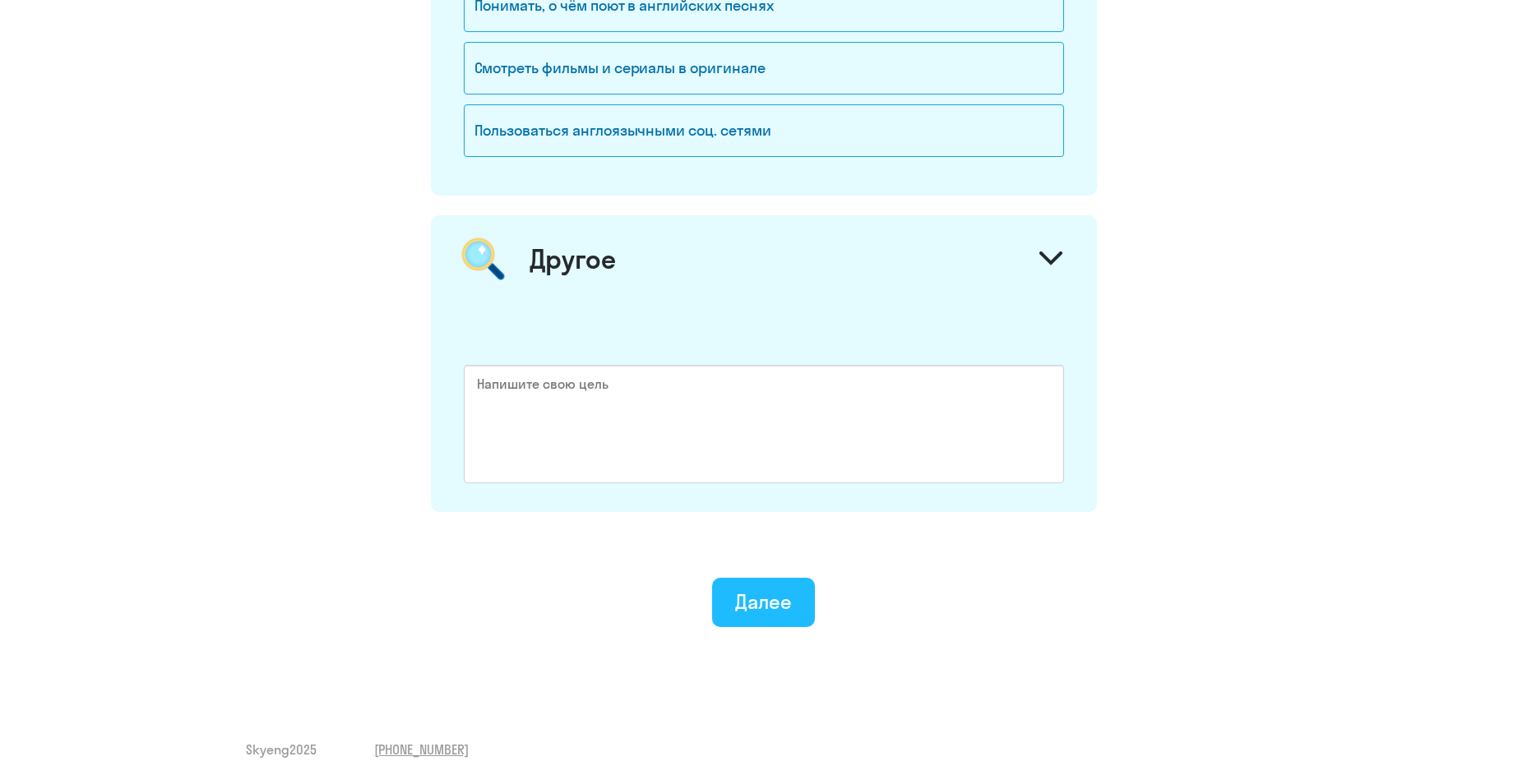
click at [739, 607] on div "Далее" at bounding box center [764, 602] width 57 height 27
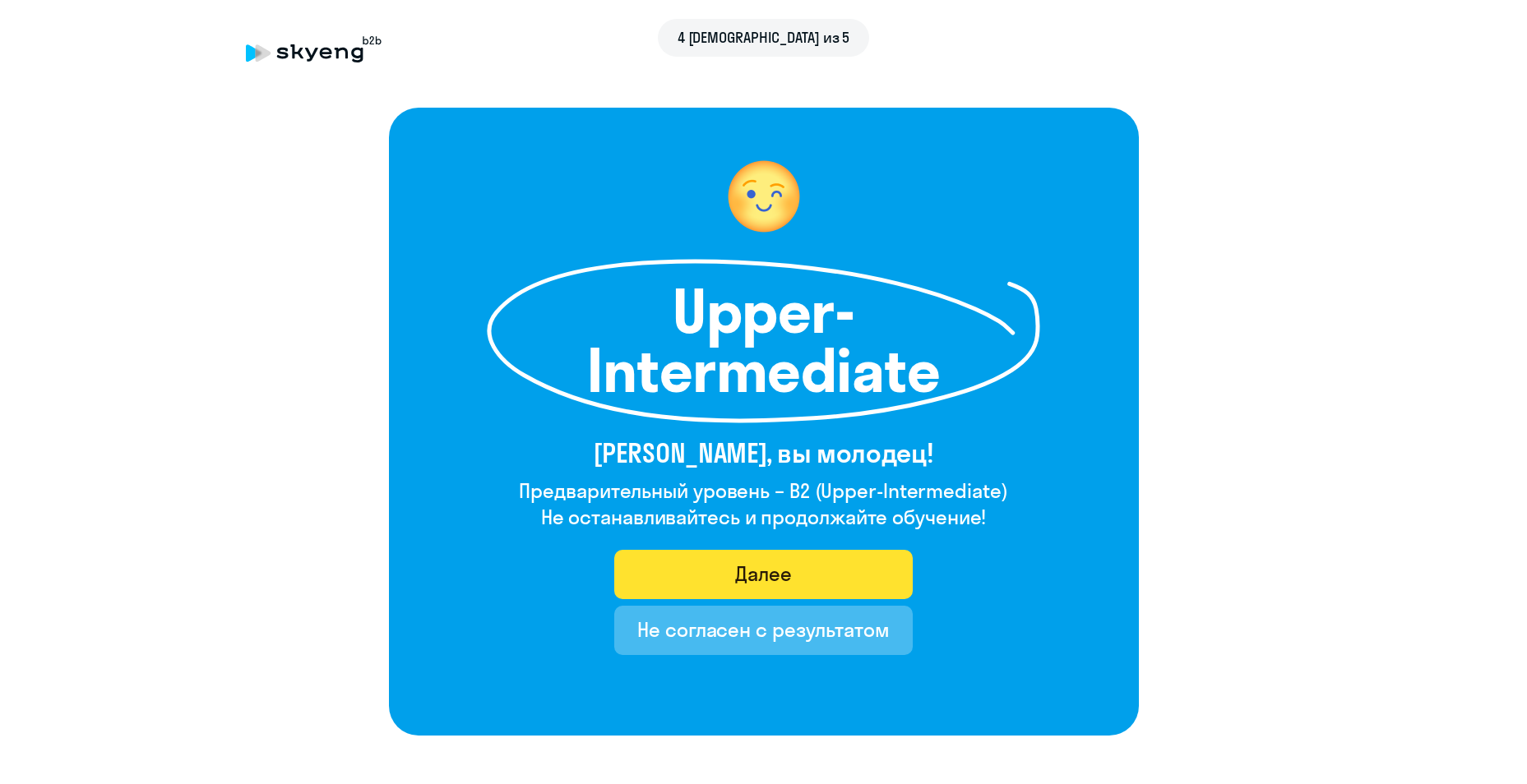
click at [739, 562] on div "Далее" at bounding box center [764, 574] width 57 height 27
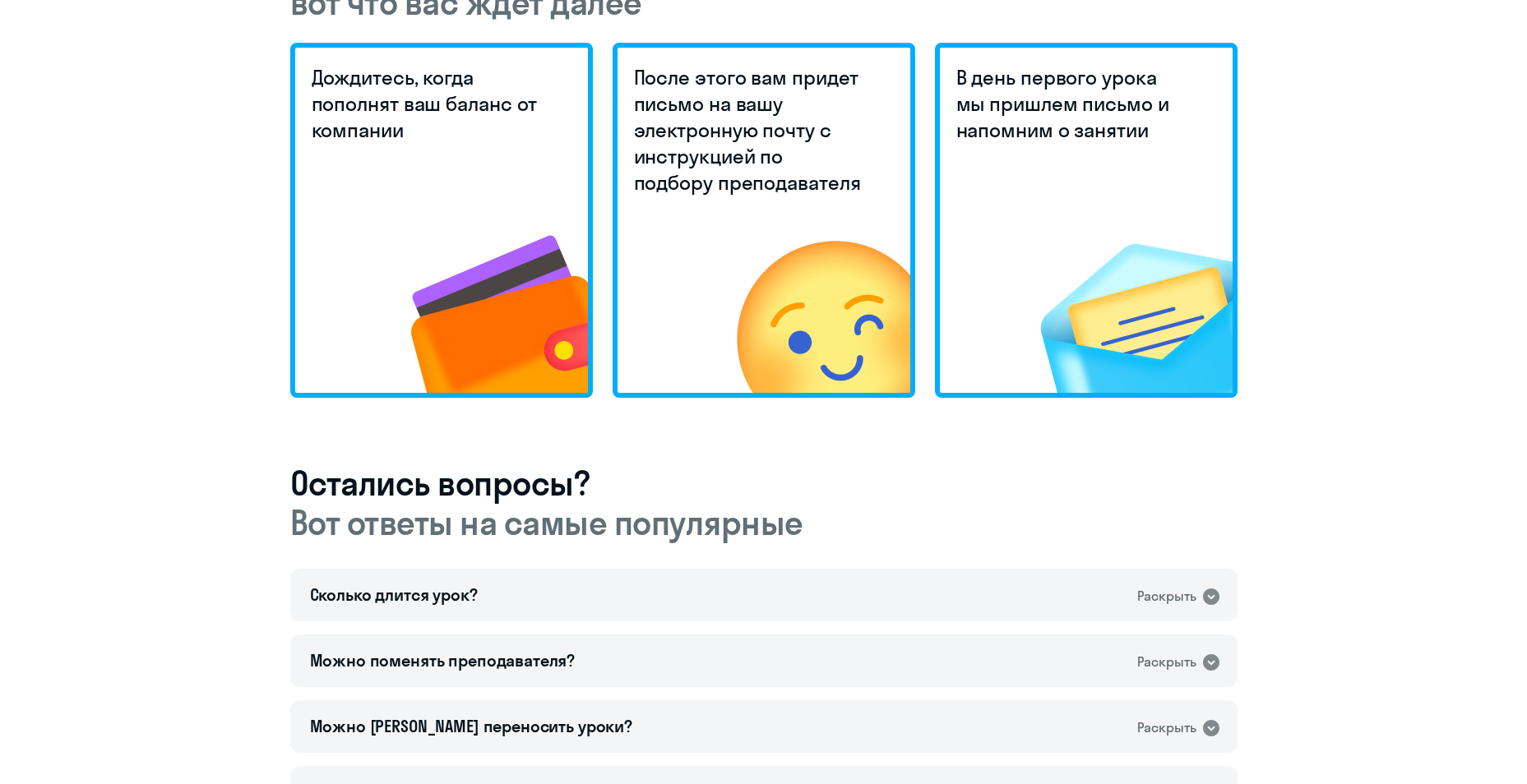
scroll to position [329, 0]
